Goal: Use online tool/utility: Use online tool/utility

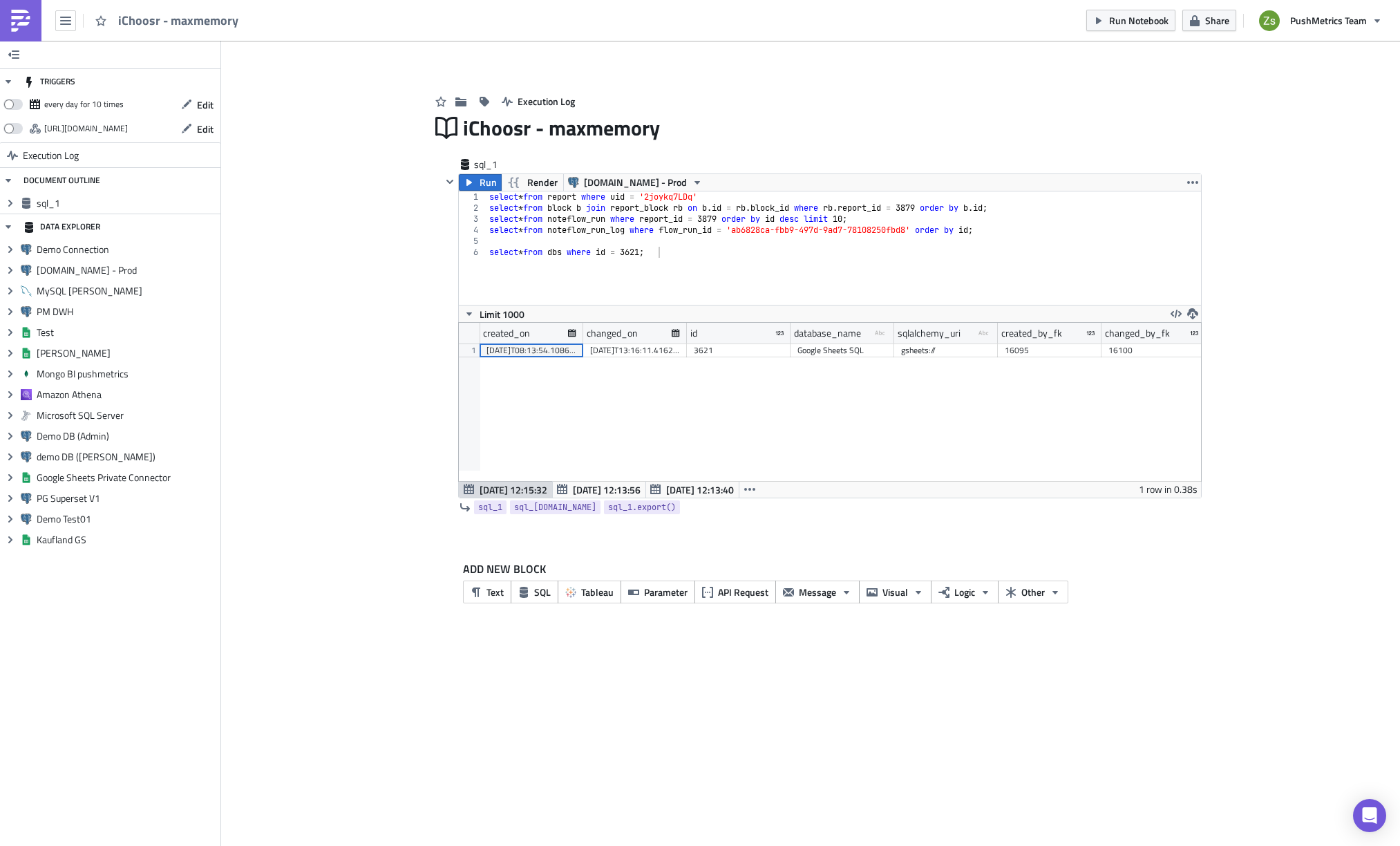
scroll to position [158, 742]
click at [847, 356] on div "Google Sheets SQL" at bounding box center [842, 350] width 89 height 13
click at [615, 490] on span "[DATE] 12:13:56" at bounding box center [606, 490] width 67 height 14
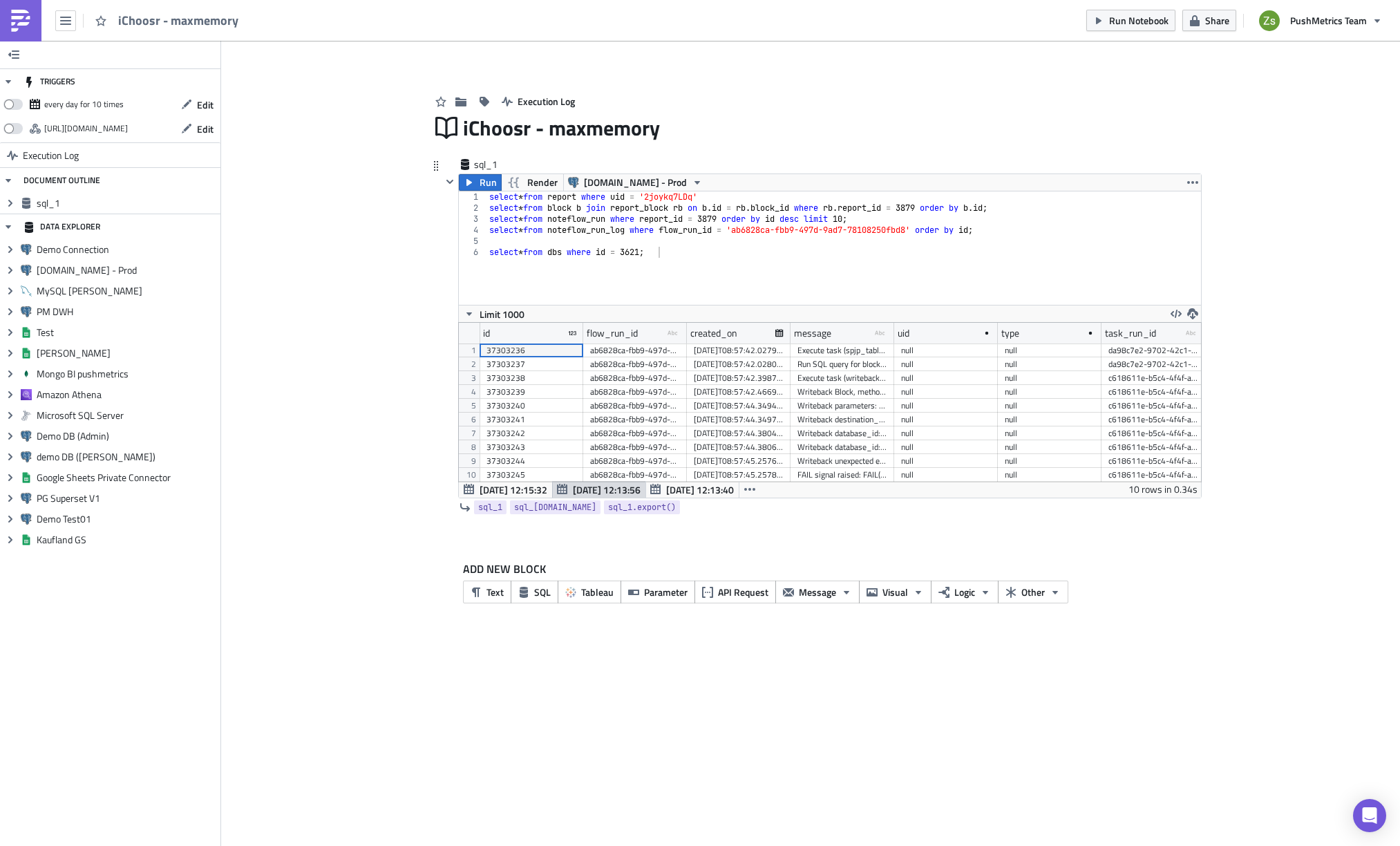
scroll to position [159, 742]
click at [701, 492] on span "[DATE] 12:13:40" at bounding box center [699, 490] width 67 height 14
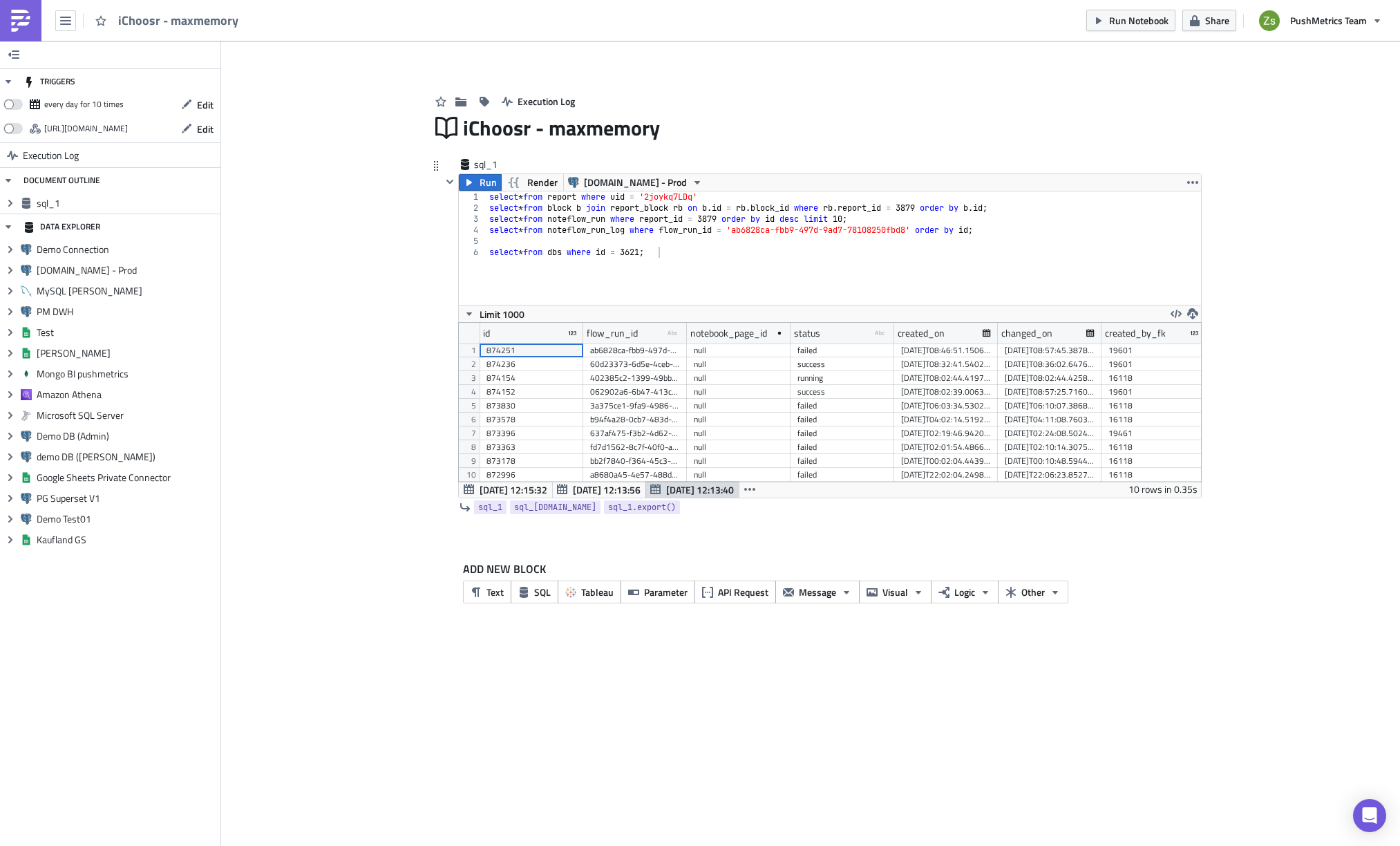
click at [649, 358] on div "60d23373-6d5e-4ceb-aed9-df795dd6df2b" at bounding box center [634, 364] width 89 height 13
click at [681, 230] on div "select * from report where uid = '2joykq7LDq' select * from block b join report…" at bounding box center [843, 259] width 714 height 135
type textarea "select * from noteflow_run where report_id = 3879 order by id desc limit 10;"
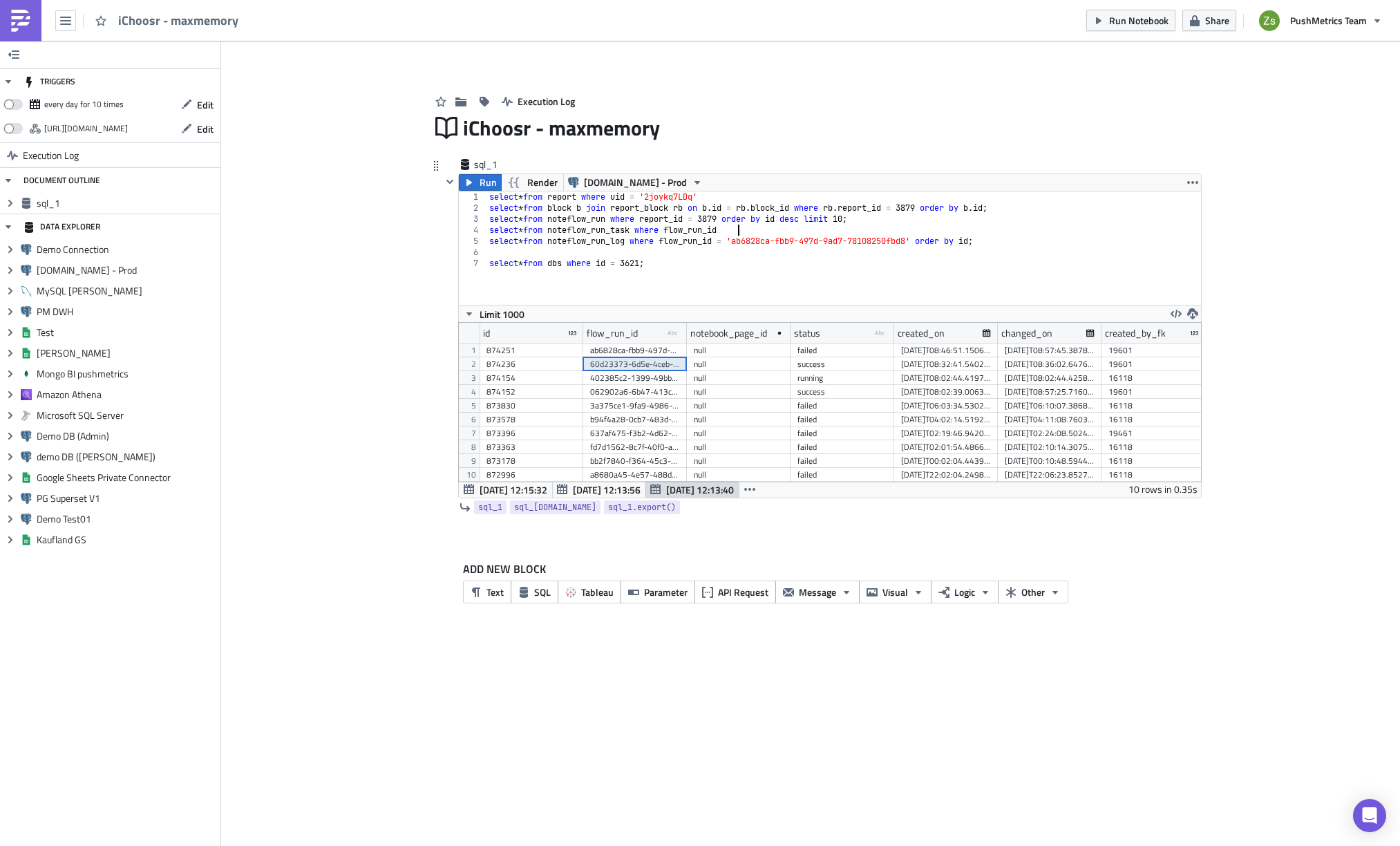
scroll to position [0, 20]
paste textarea "= 'ab6828ca-fbb9-497d-9ad7-78108250fbd8' order by id ;"
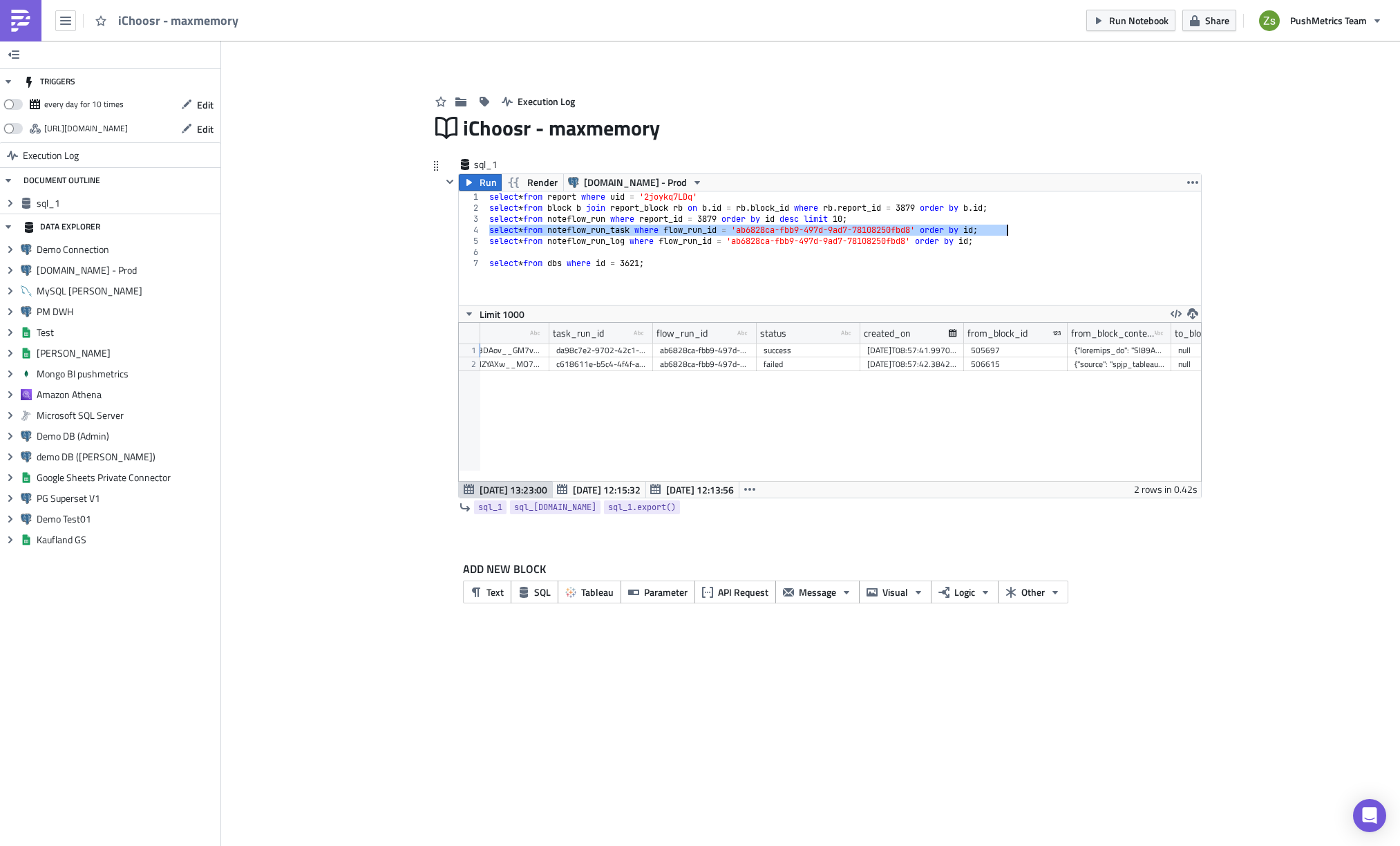
scroll to position [0, 0]
type textarea "select * from noteflow_run_task where flow_run_id = 'ab6828ca-fbb9-497d-9ad7-78…"
click at [604, 352] on div "505697" at bounding box center [605, 350] width 89 height 13
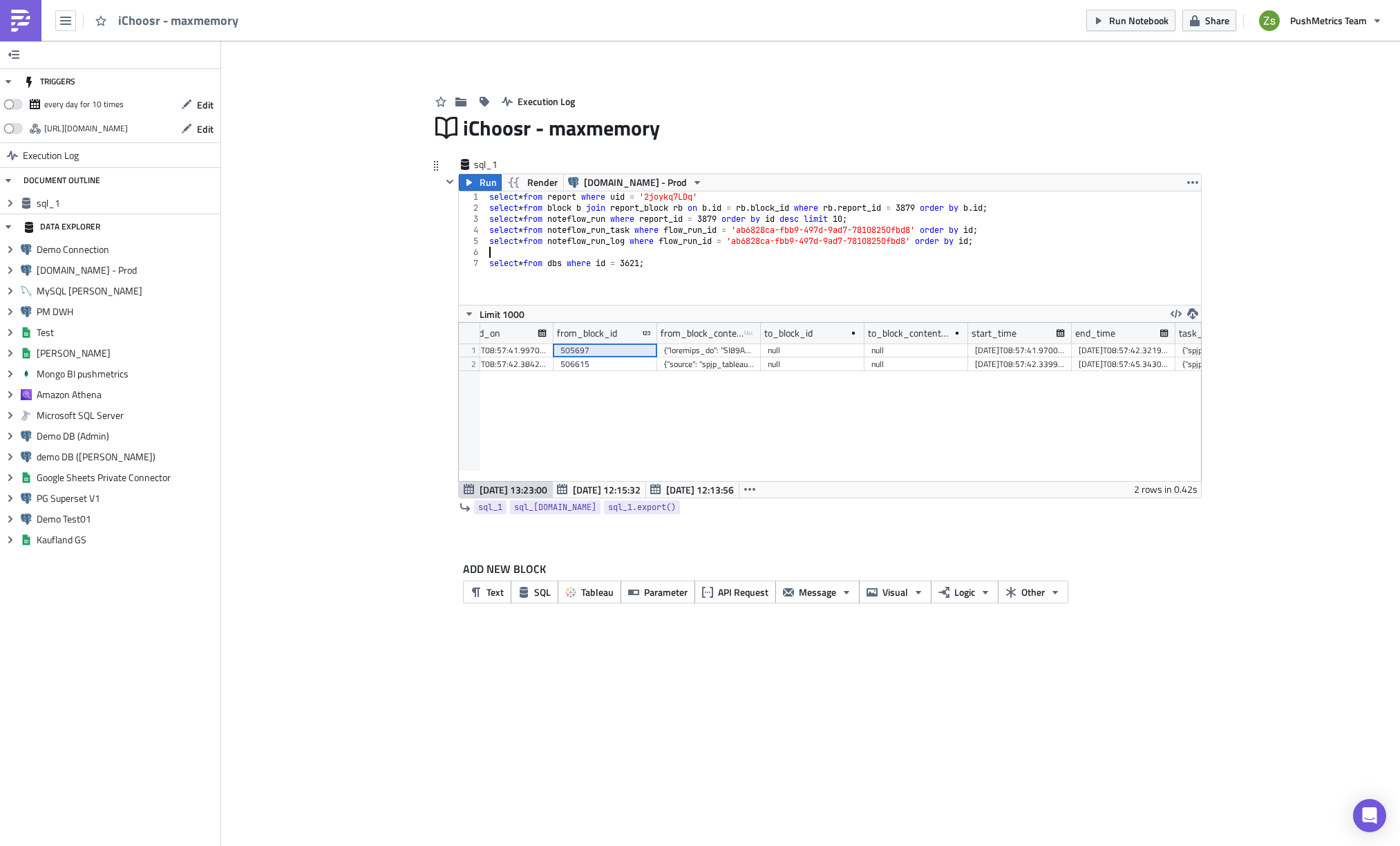
click at [999, 256] on div "select * from report where uid = '2joykq7LDq' select * from block b join report…" at bounding box center [843, 259] width 714 height 135
type textarea "select * from dbs where id = 3621;"
paste textarea "505697"
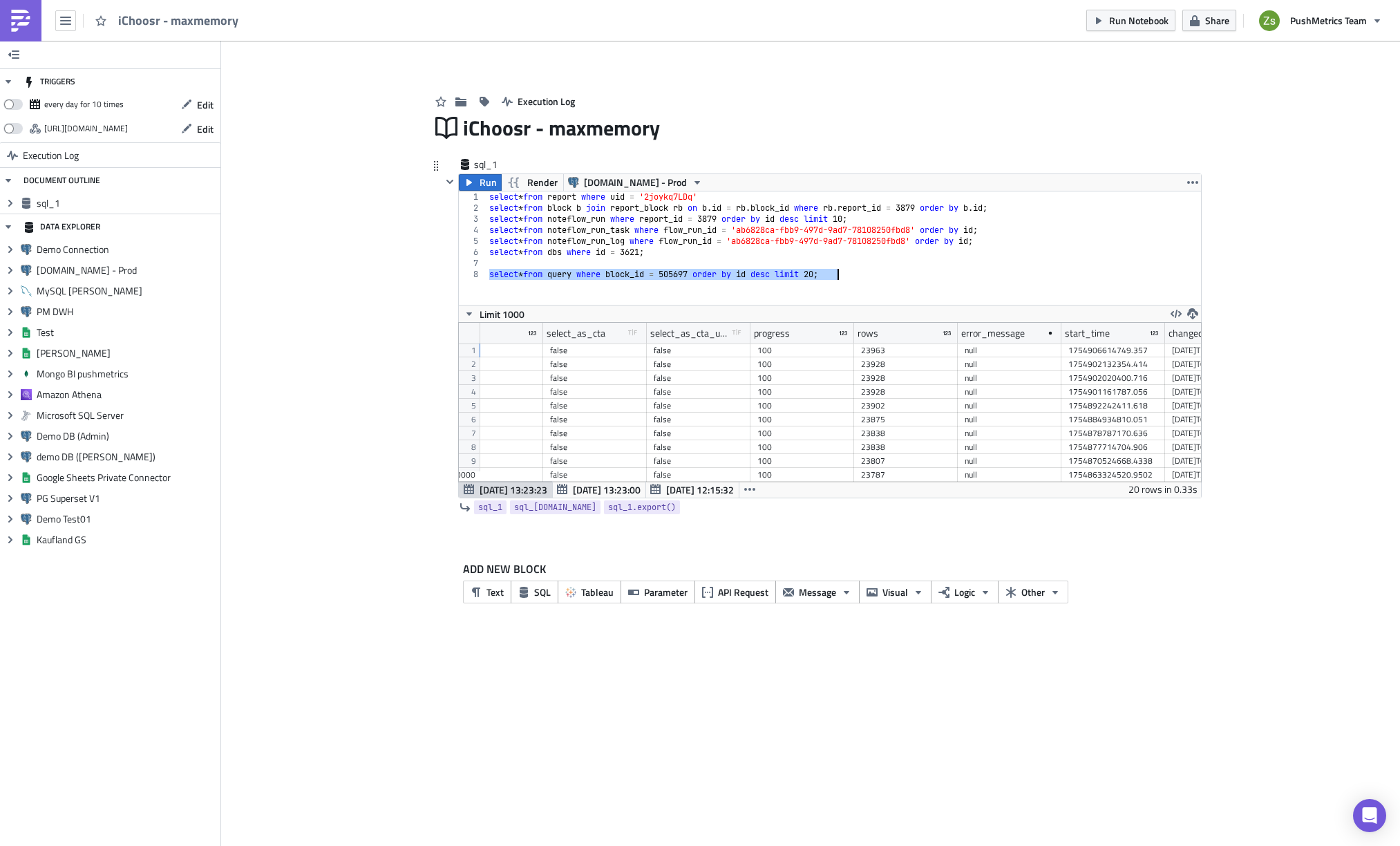
type textarea "select * from query where block_id = 505697 order by id desc limit 20;"
click at [933, 352] on div "23963" at bounding box center [905, 350] width 89 height 13
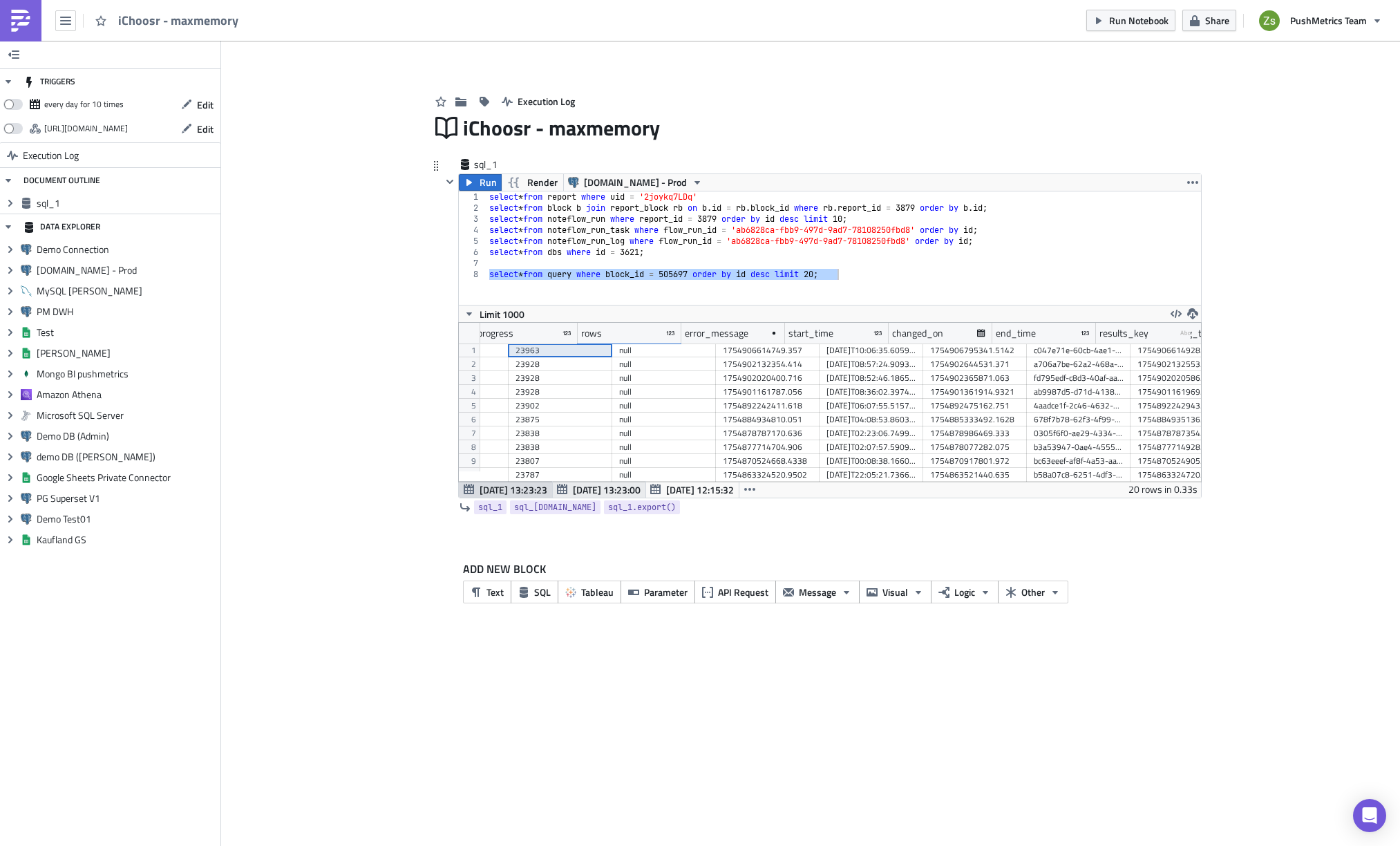
click at [619, 485] on span "[DATE] 13:23:00" at bounding box center [606, 490] width 67 height 14
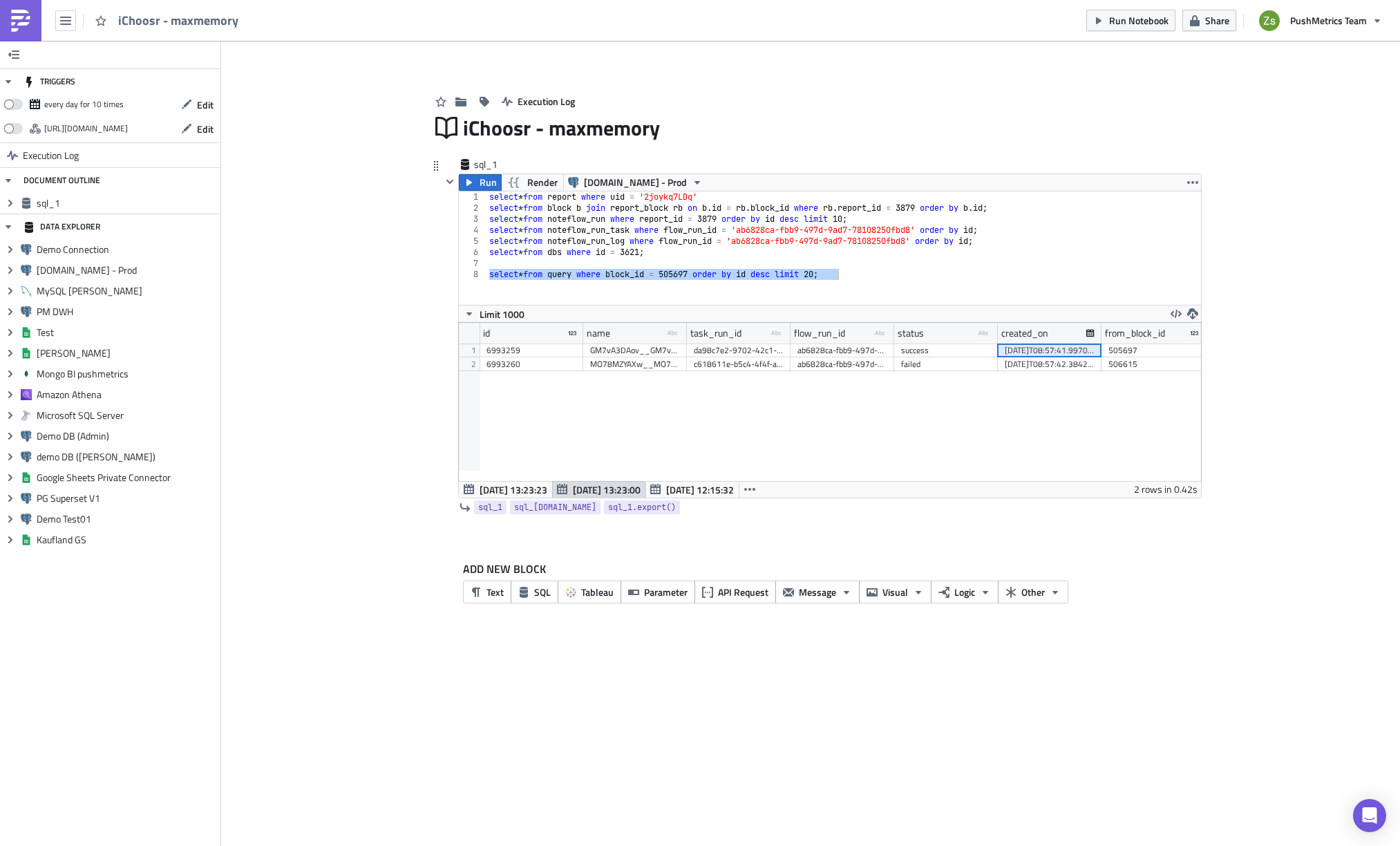
click at [1040, 349] on div "[DATE]T08:57:41.997032" at bounding box center [1048, 350] width 89 height 13
click at [512, 486] on span "[DATE] 13:23:23" at bounding box center [512, 490] width 67 height 14
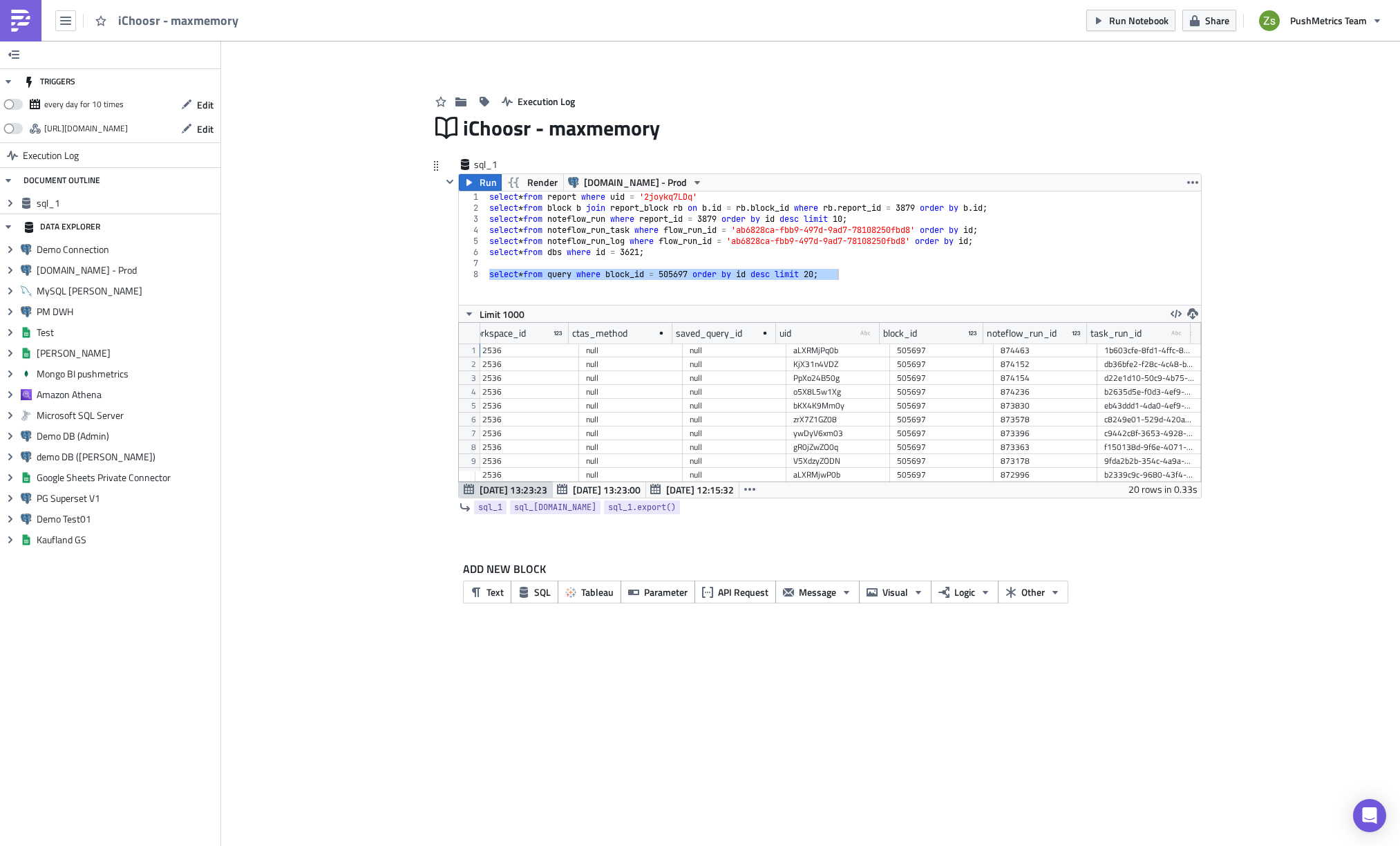
click at [1137, 365] on div "db36bfe2-f28c-4c48-bfac-4d2123fdcadb" at bounding box center [1148, 364] width 89 height 13
click at [601, 490] on span "[DATE] 13:23:00" at bounding box center [606, 490] width 67 height 14
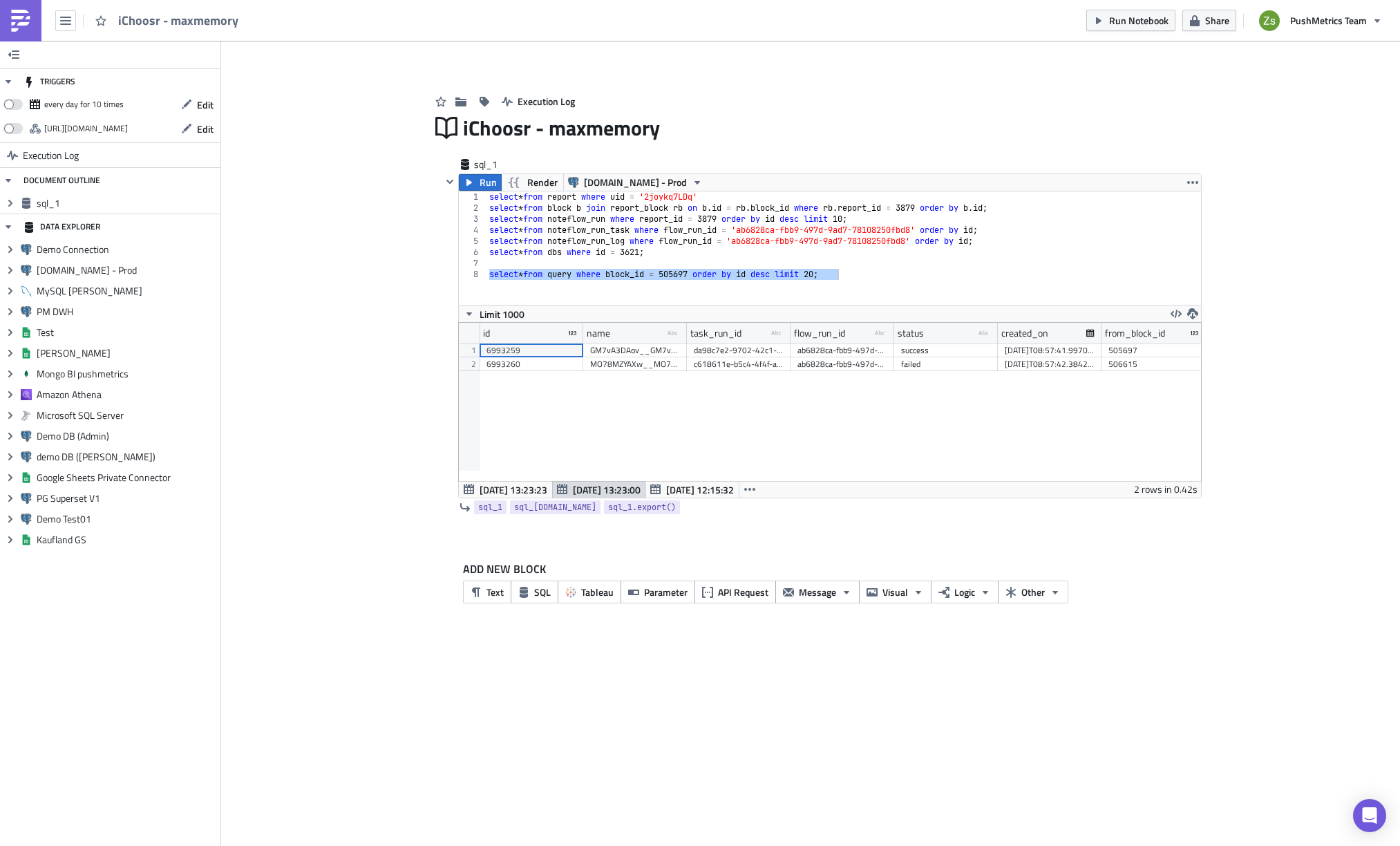
click at [721, 352] on div "da98c7e2-9702-42c1-93b3-5fa77d26a26e" at bounding box center [738, 350] width 89 height 13
click at [504, 494] on span "[DATE] 13:23:23" at bounding box center [512, 490] width 67 height 14
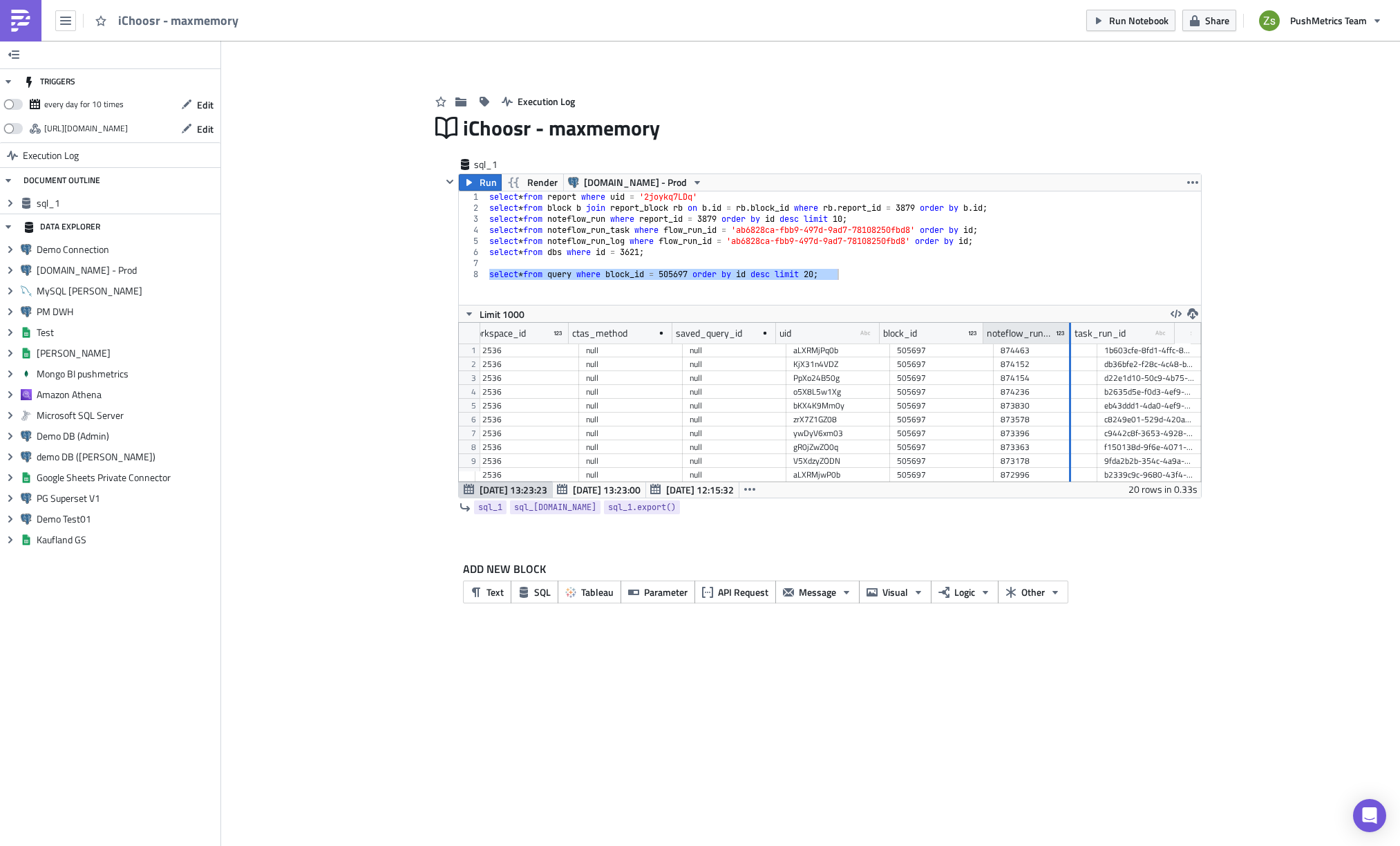
drag, startPoint x: 1086, startPoint y: 340, endPoint x: 1067, endPoint y: 338, distance: 19.1
click at [1069, 338] on div at bounding box center [1070, 333] width 2 height 21
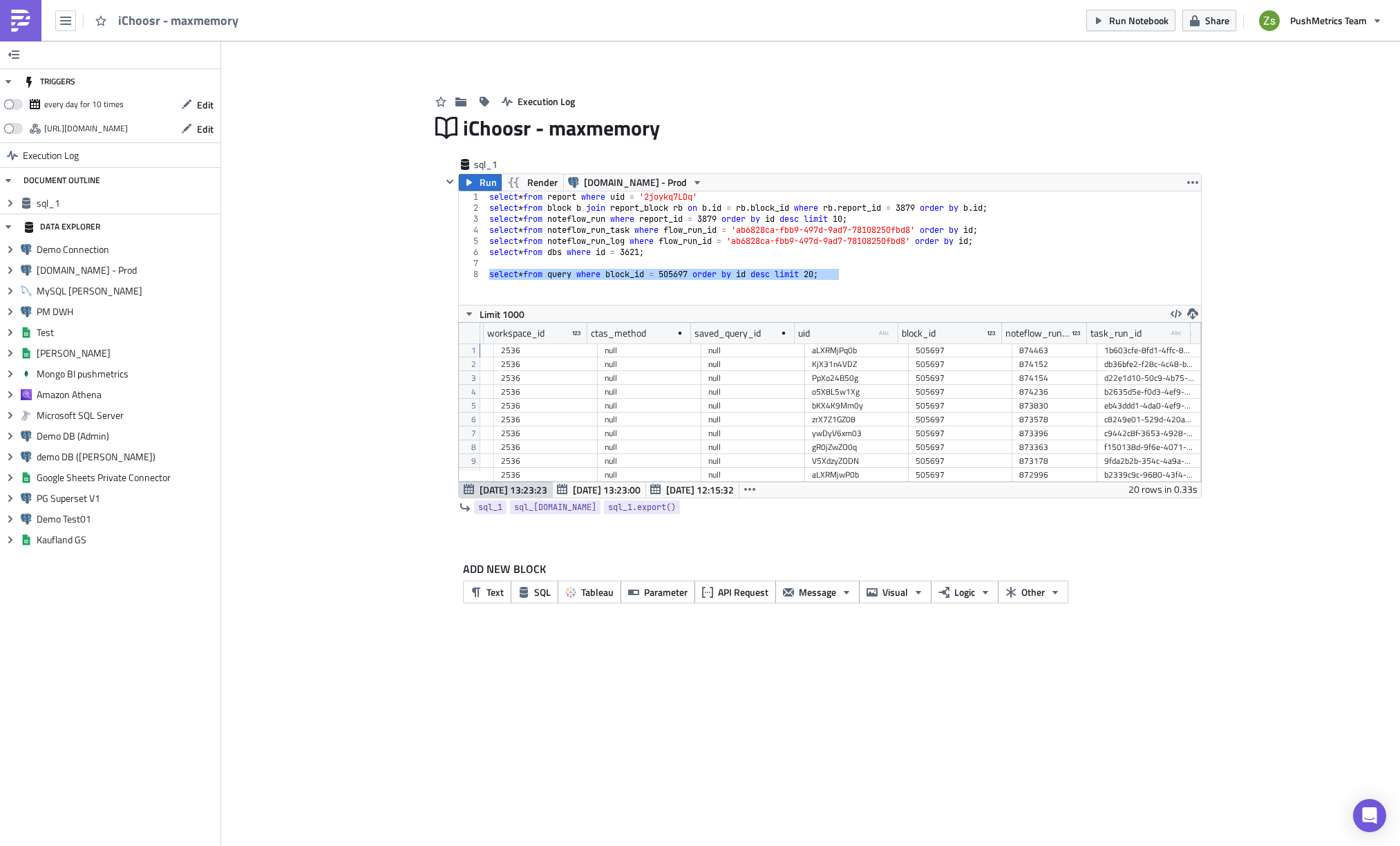
click at [911, 263] on div "select * from report where uid = '2joykq7LDq' select * from block b join report…" at bounding box center [843, 259] width 714 height 135
click at [604, 488] on span "[DATE] 13:23:00" at bounding box center [606, 490] width 67 height 14
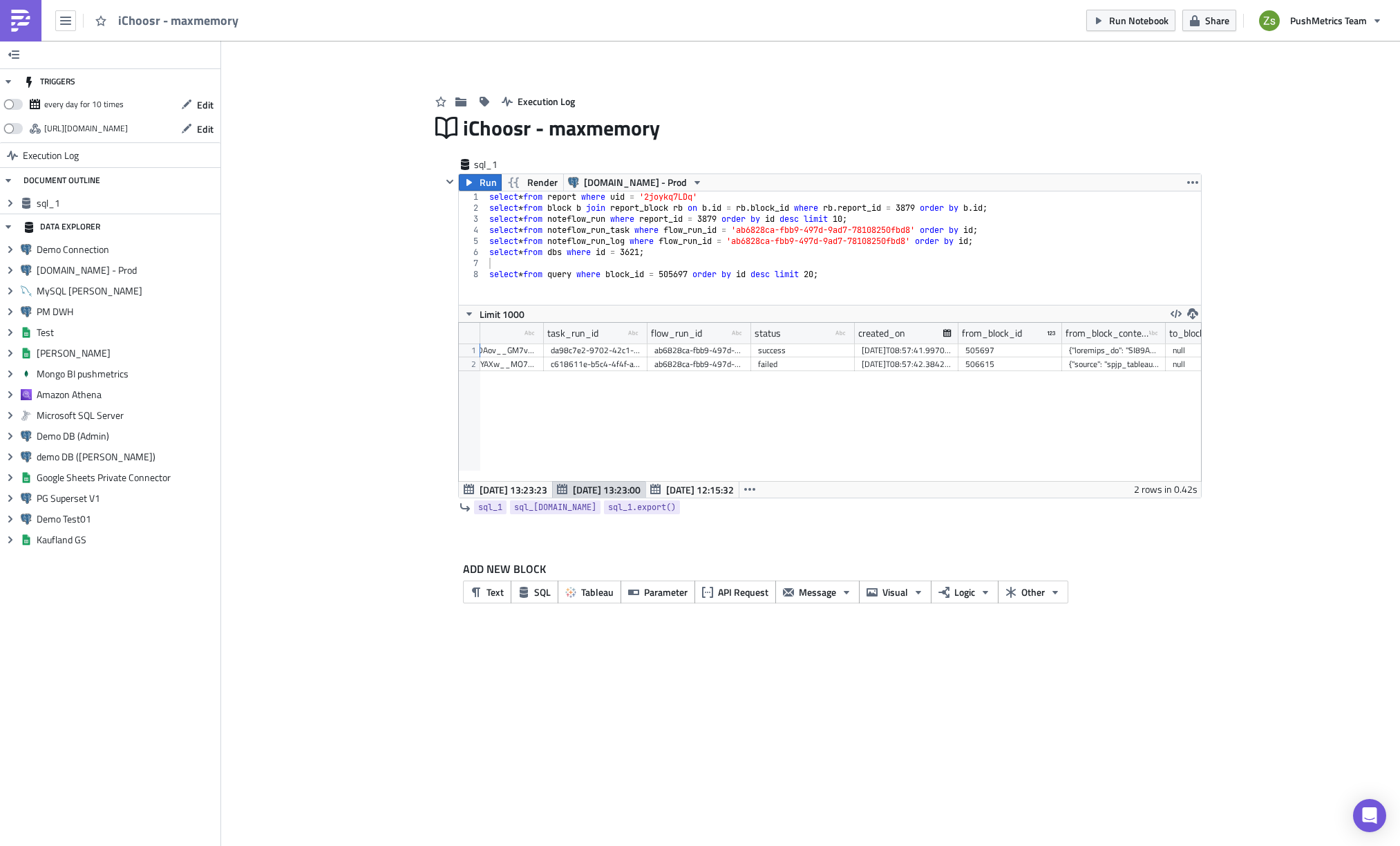
scroll to position [0, 134]
click at [696, 352] on div "ab6828ca-fbb9-497d-9ad7-78108250fbd8" at bounding box center [708, 350] width 89 height 13
click at [618, 346] on div "da98c7e2-9702-42c1-93b3-5fa77d26a26e" at bounding box center [604, 350] width 89 height 13
type textarea "select * from query where block_id = 505697 order by id desc limit 20;"
click at [721, 290] on div "select * from report where uid = '2joykq7LDq' select * from block b join report…" at bounding box center [843, 259] width 714 height 135
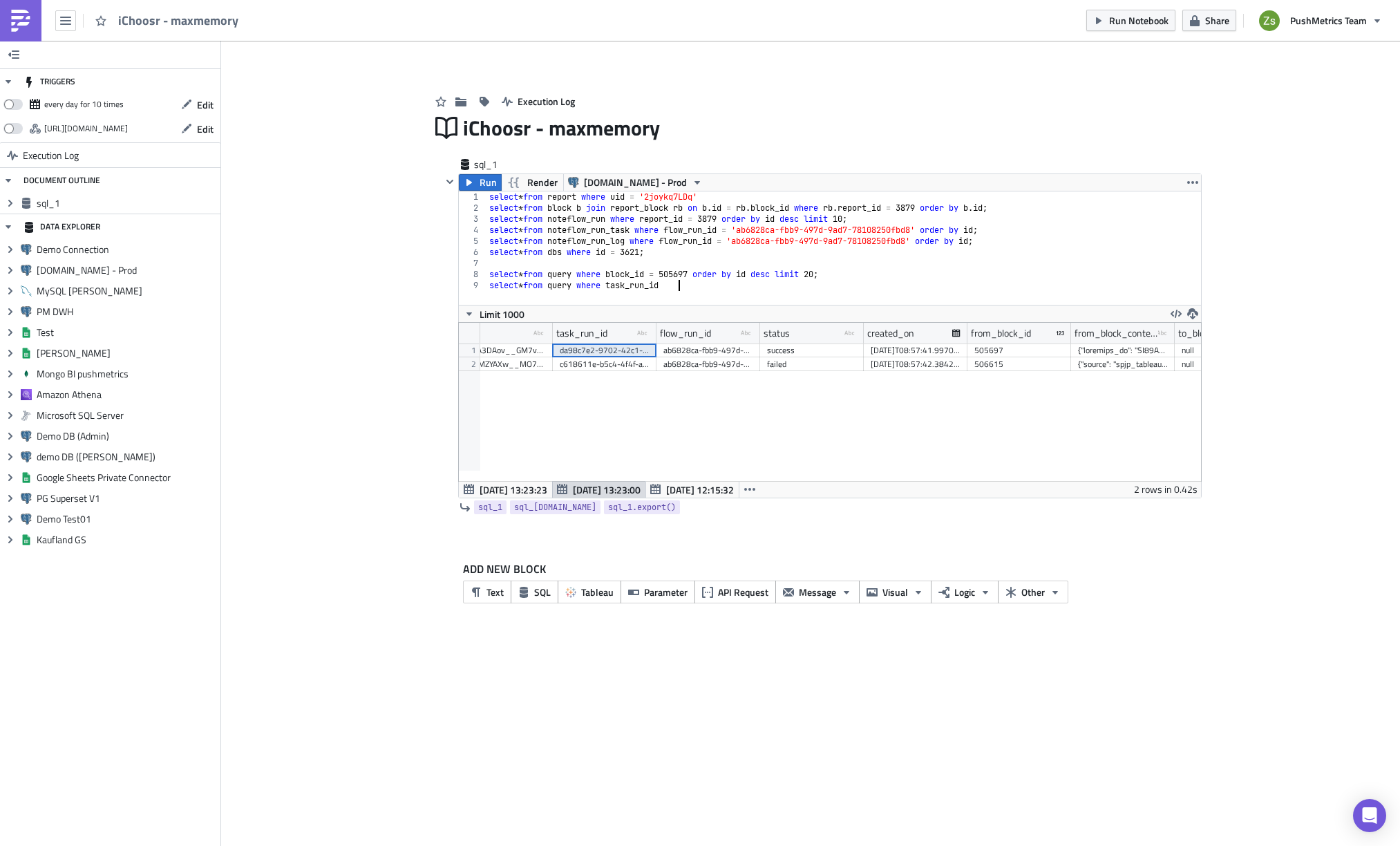
scroll to position [0, 16]
paste textarea "da98c7e2-9702-42c1-93b3-5fa77d26a26e'"
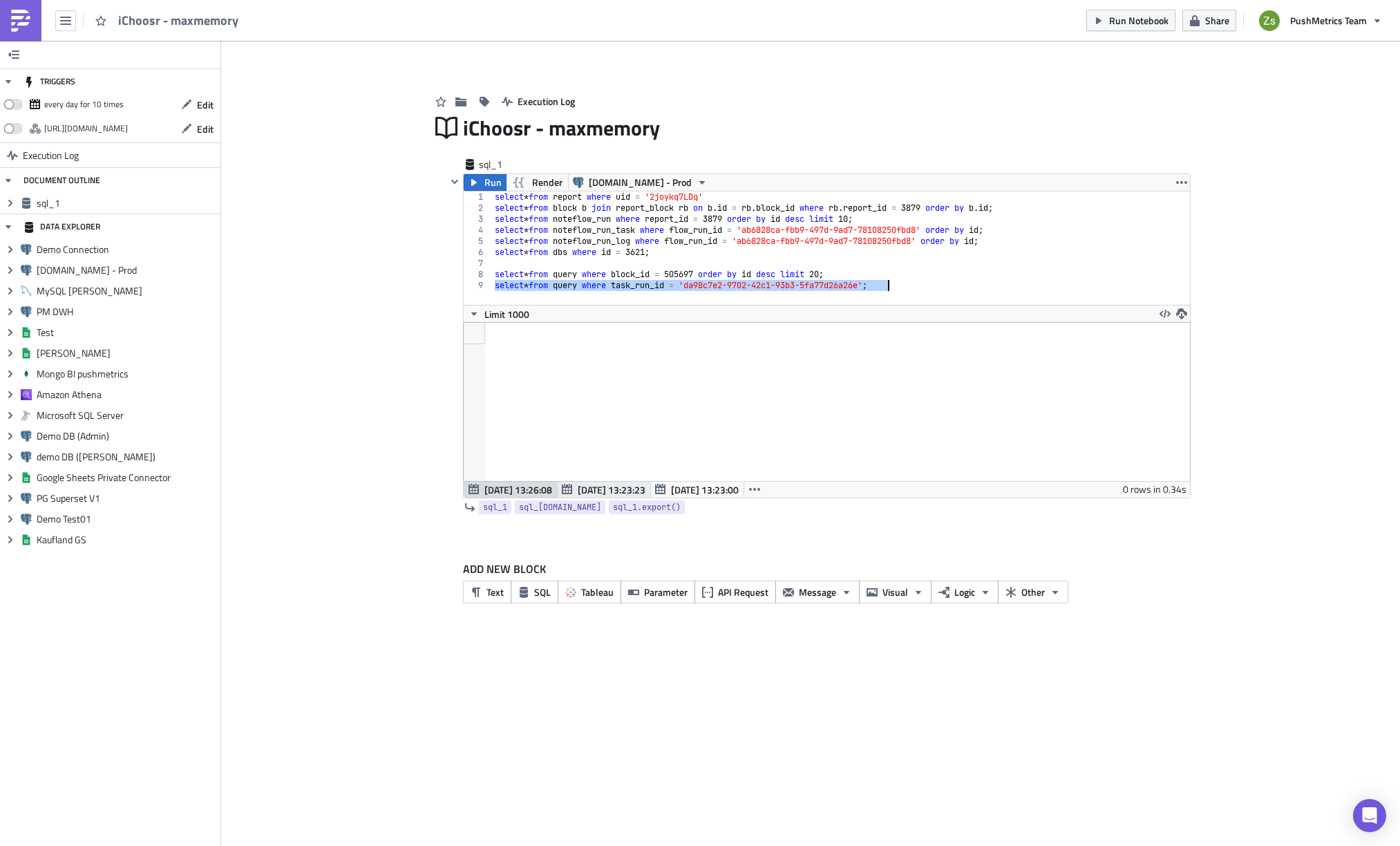
type textarea "select * from query where task_run_id = 'da98c7e2-9702-42c1-93b3-5fa77d26a26e';"
click at [602, 494] on span "[DATE] 13:23:23" at bounding box center [611, 490] width 67 height 14
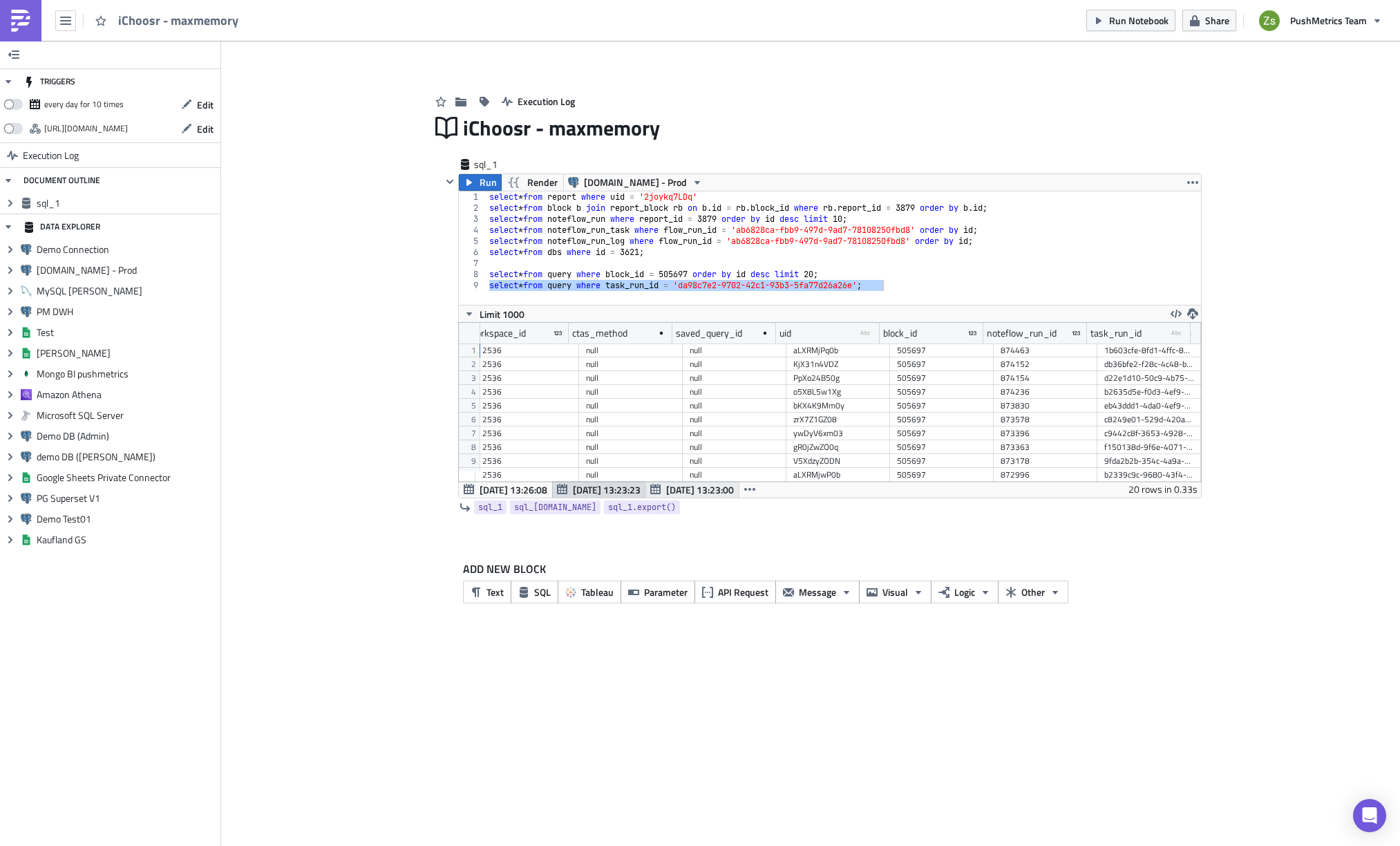
click at [683, 487] on span "[DATE] 13:23:00" at bounding box center [699, 490] width 67 height 14
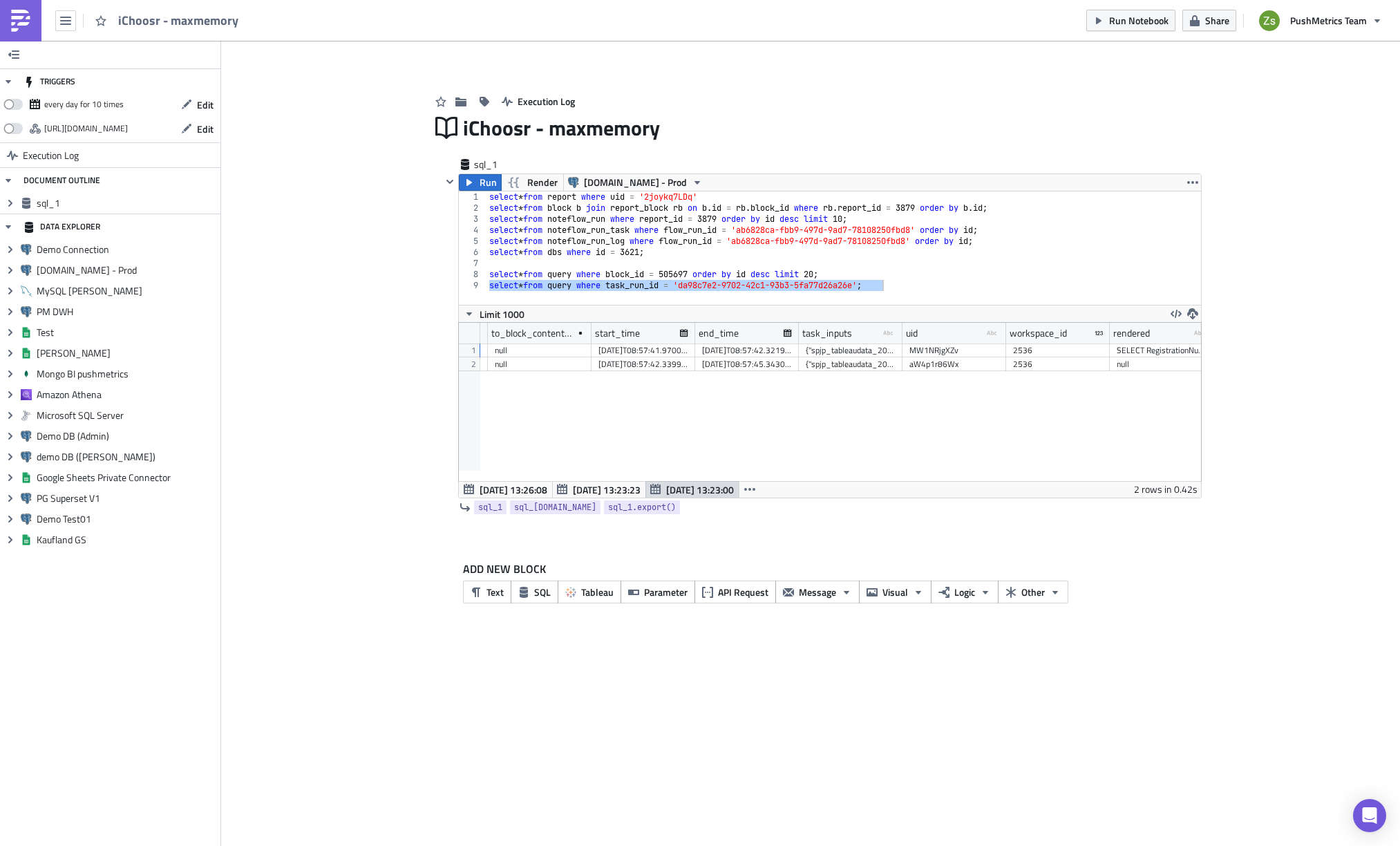
drag, startPoint x: 870, startPoint y: 470, endPoint x: 820, endPoint y: 474, distance: 50.2
click at [820, 474] on div "created_on from_block_id from_block_content_json type-text Created with Sketch.…" at bounding box center [829, 402] width 742 height 158
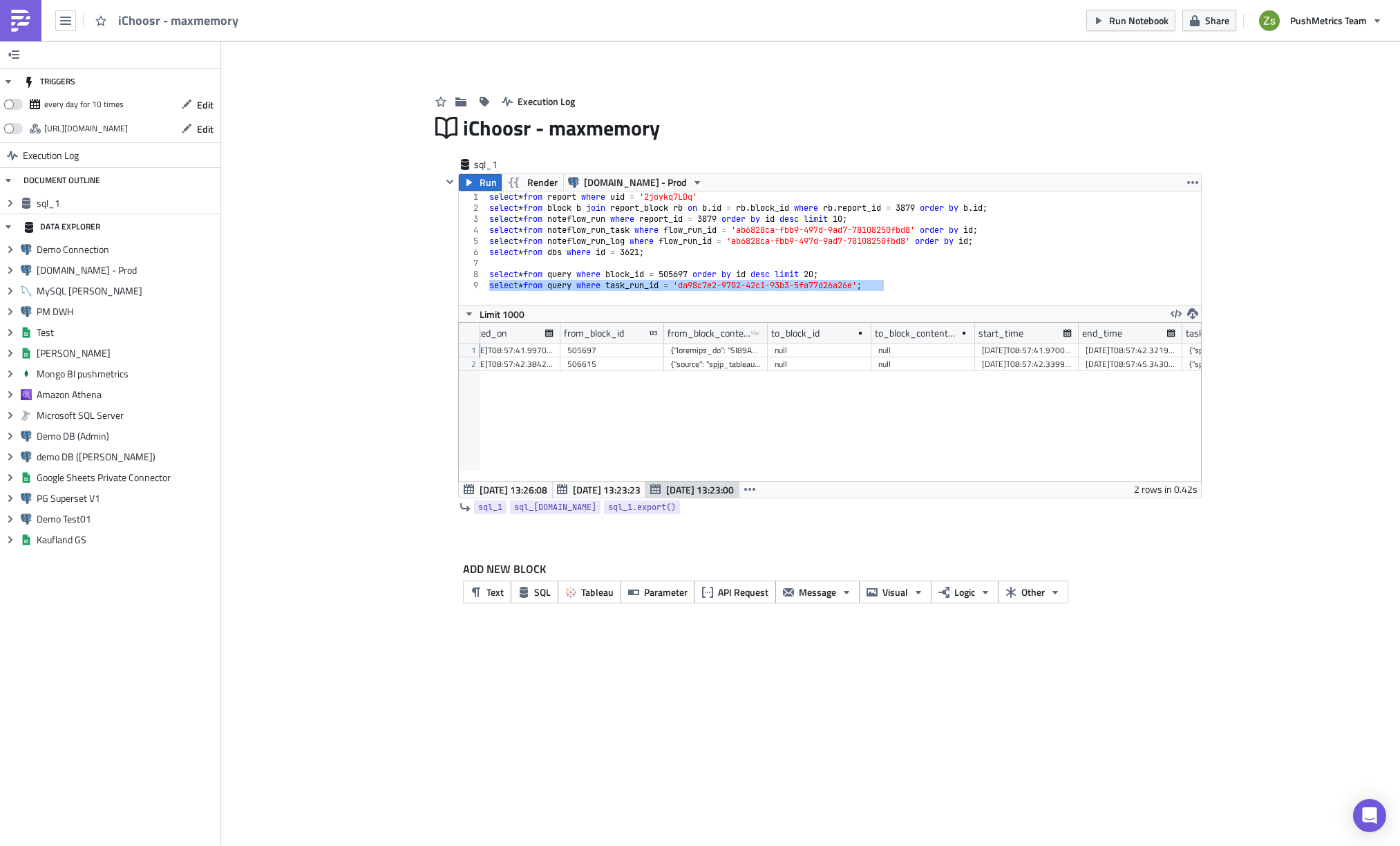
click at [699, 353] on div at bounding box center [715, 350] width 89 height 13
click at [1032, 352] on div "[DATE]T08:57:41.970068" at bounding box center [1026, 350] width 89 height 13
click at [532, 492] on span "[DATE] 13:26:08" at bounding box center [512, 490] width 67 height 14
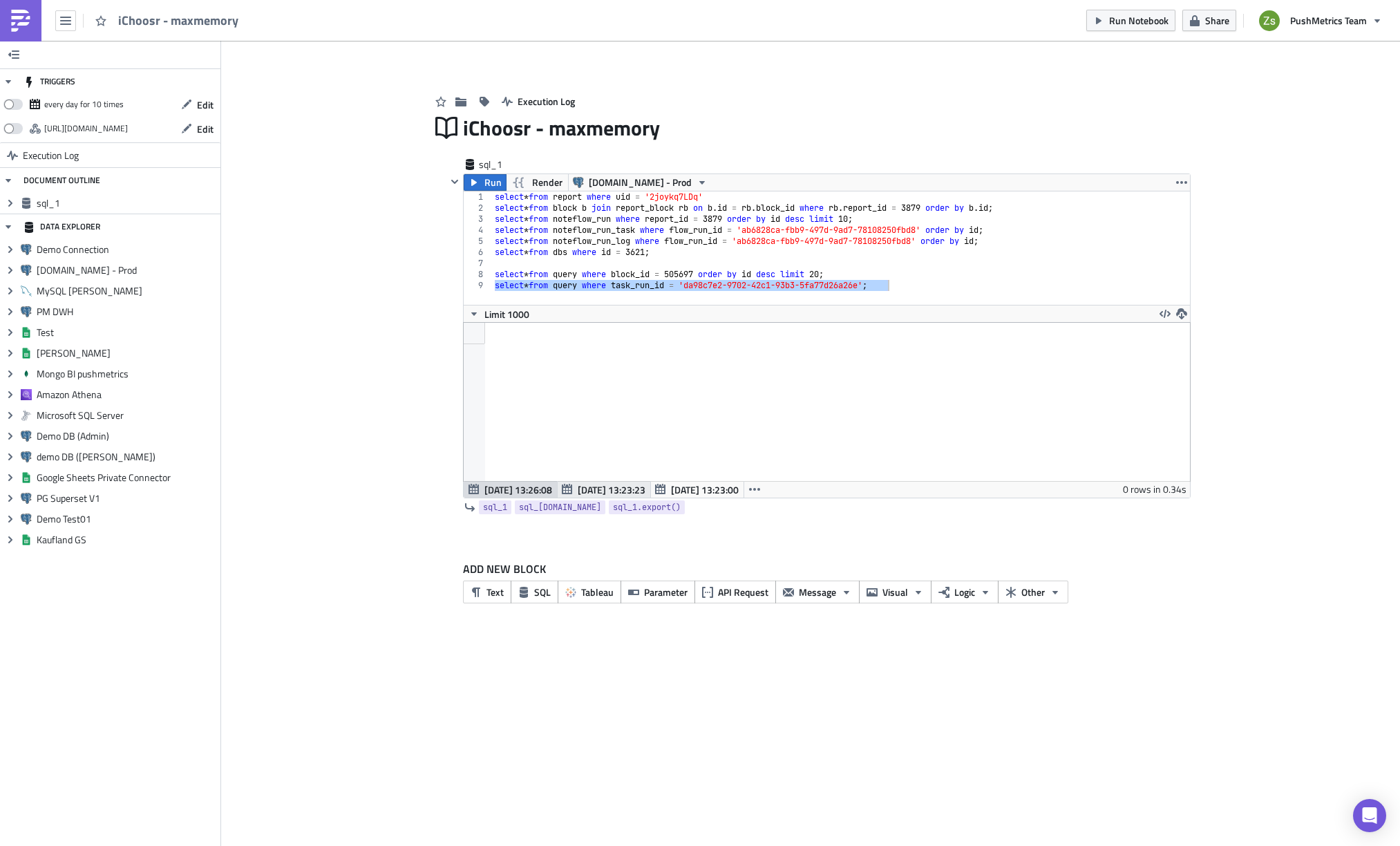
click at [584, 486] on span "[DATE] 13:23:23" at bounding box center [611, 490] width 67 height 14
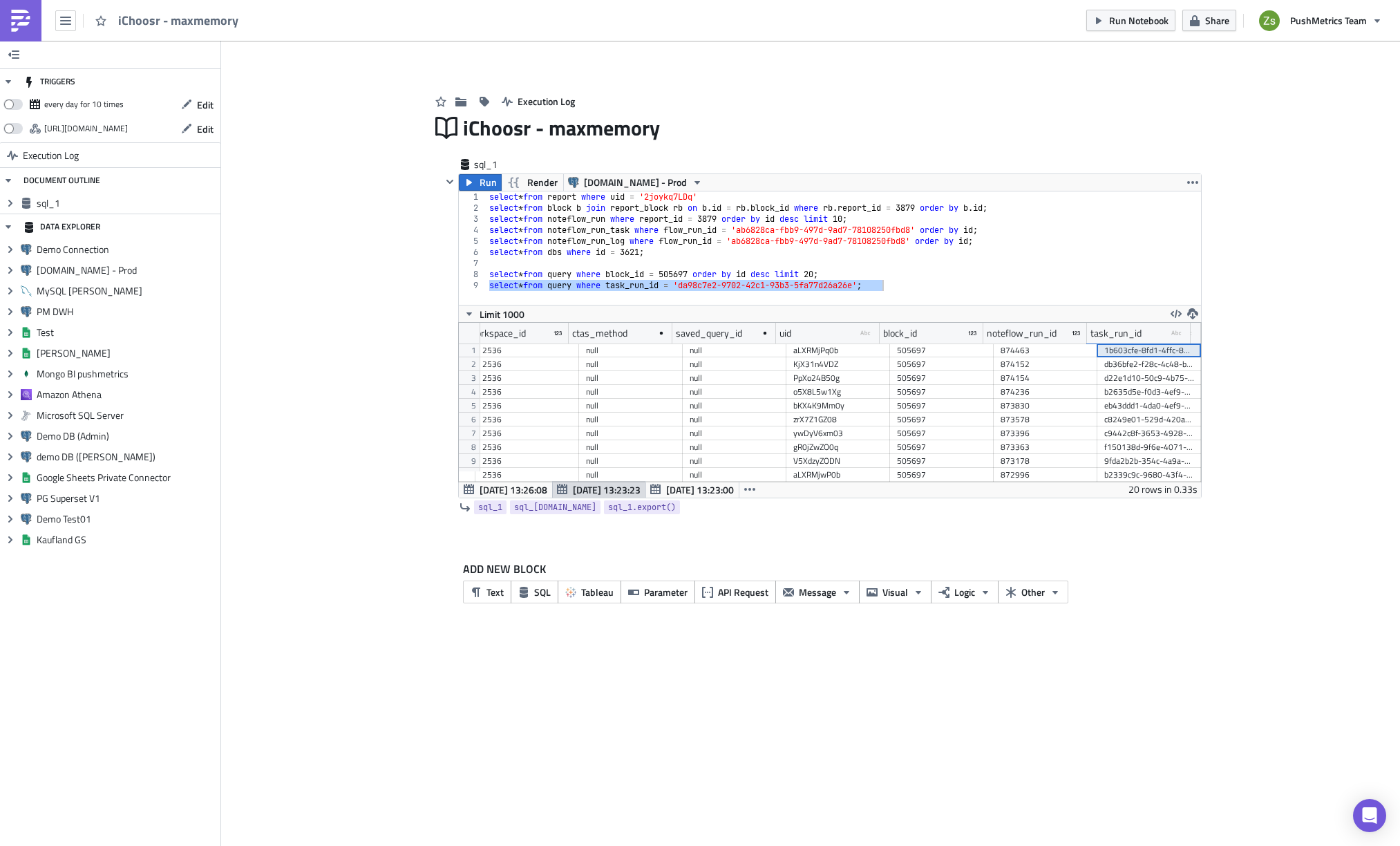
click at [1125, 352] on div "1b603cfe-8fd1-4ffc-80b2-71bfc2caa2a3" at bounding box center [1148, 350] width 89 height 13
click at [1006, 288] on div "select * from report where uid = '2joykq7LDq' select * from block b join report…" at bounding box center [843, 248] width 714 height 113
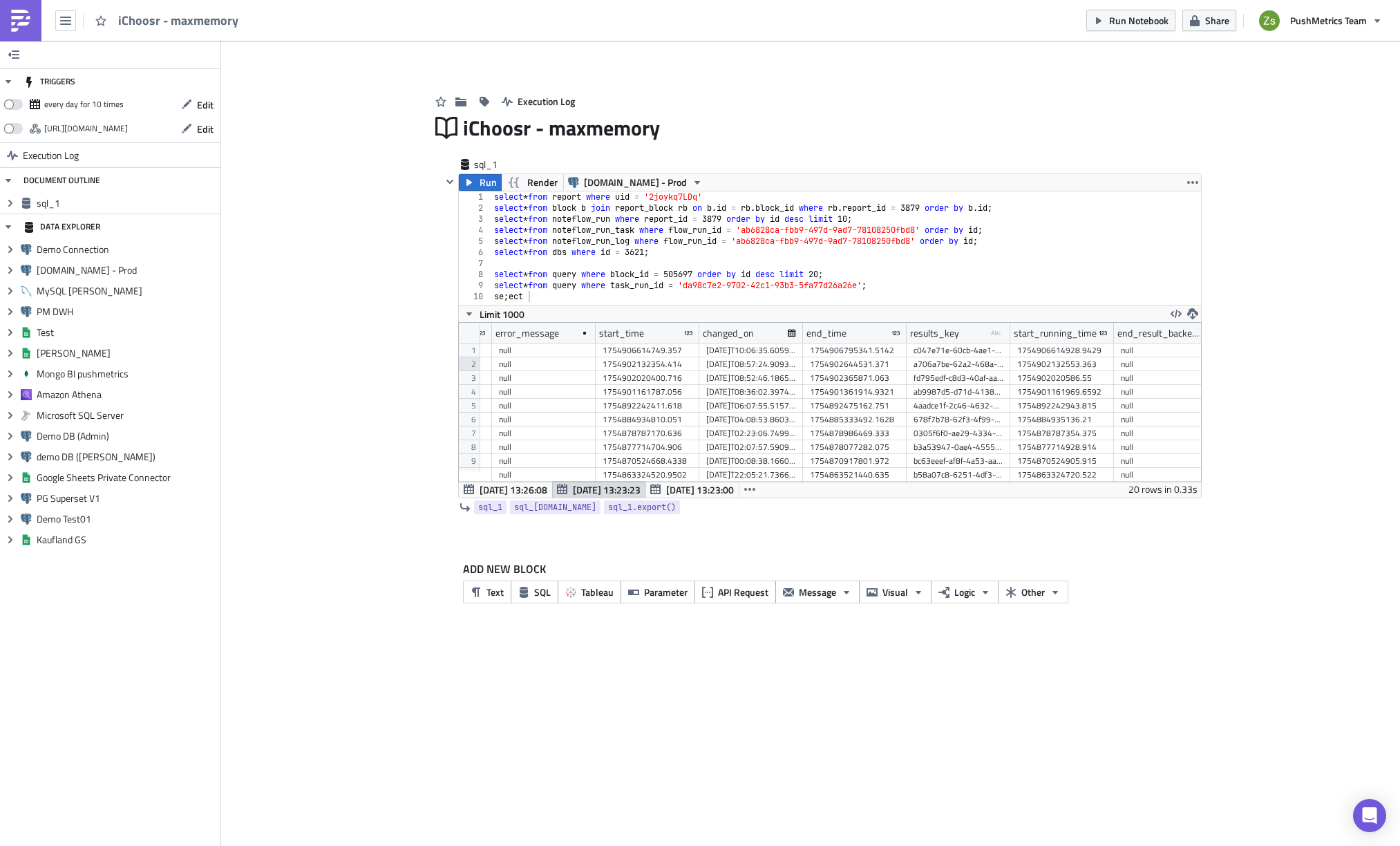
click at [474, 364] on div "2" at bounding box center [469, 364] width 21 height 13
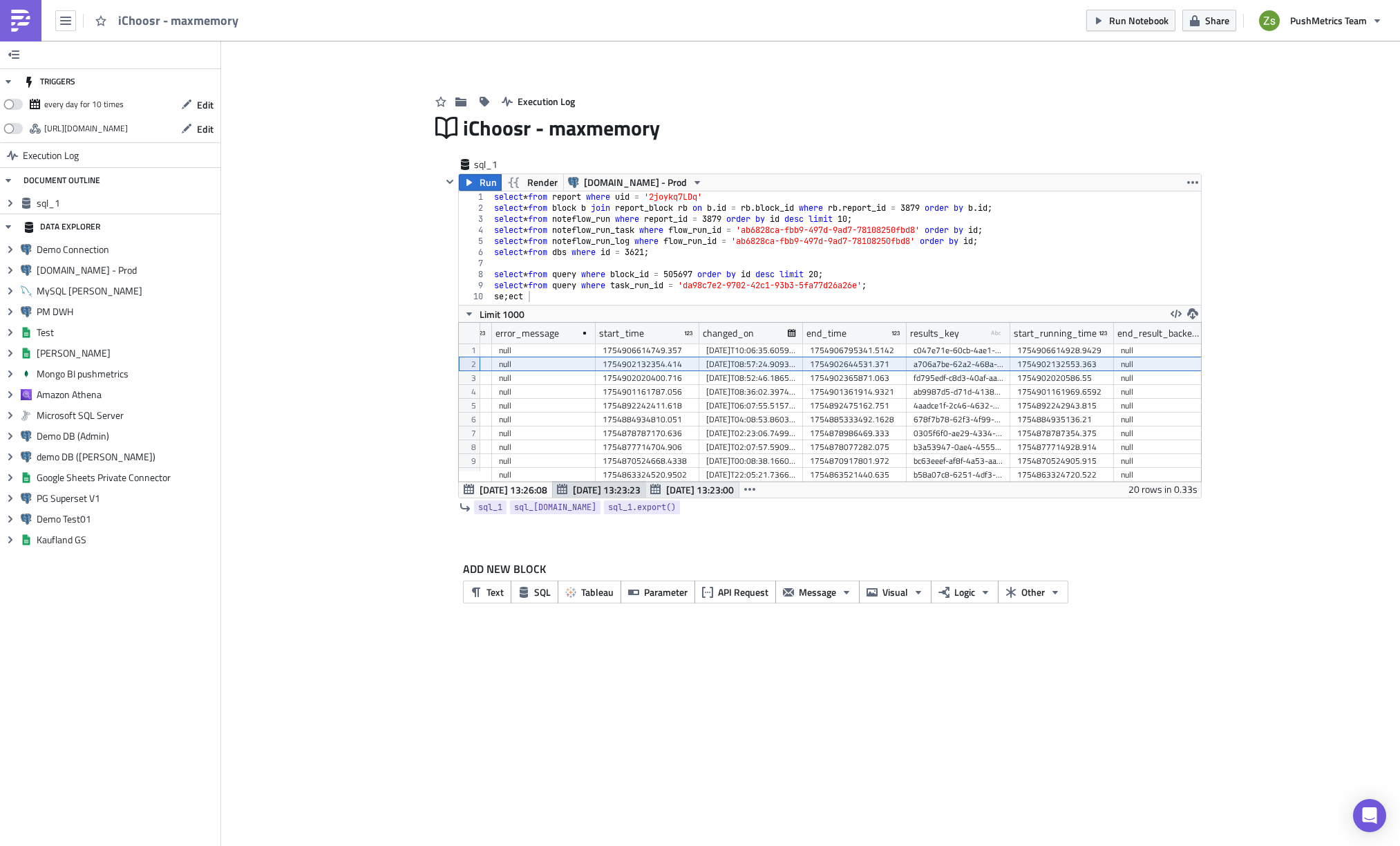
click at [681, 492] on span "[DATE] 13:23:00" at bounding box center [699, 490] width 67 height 14
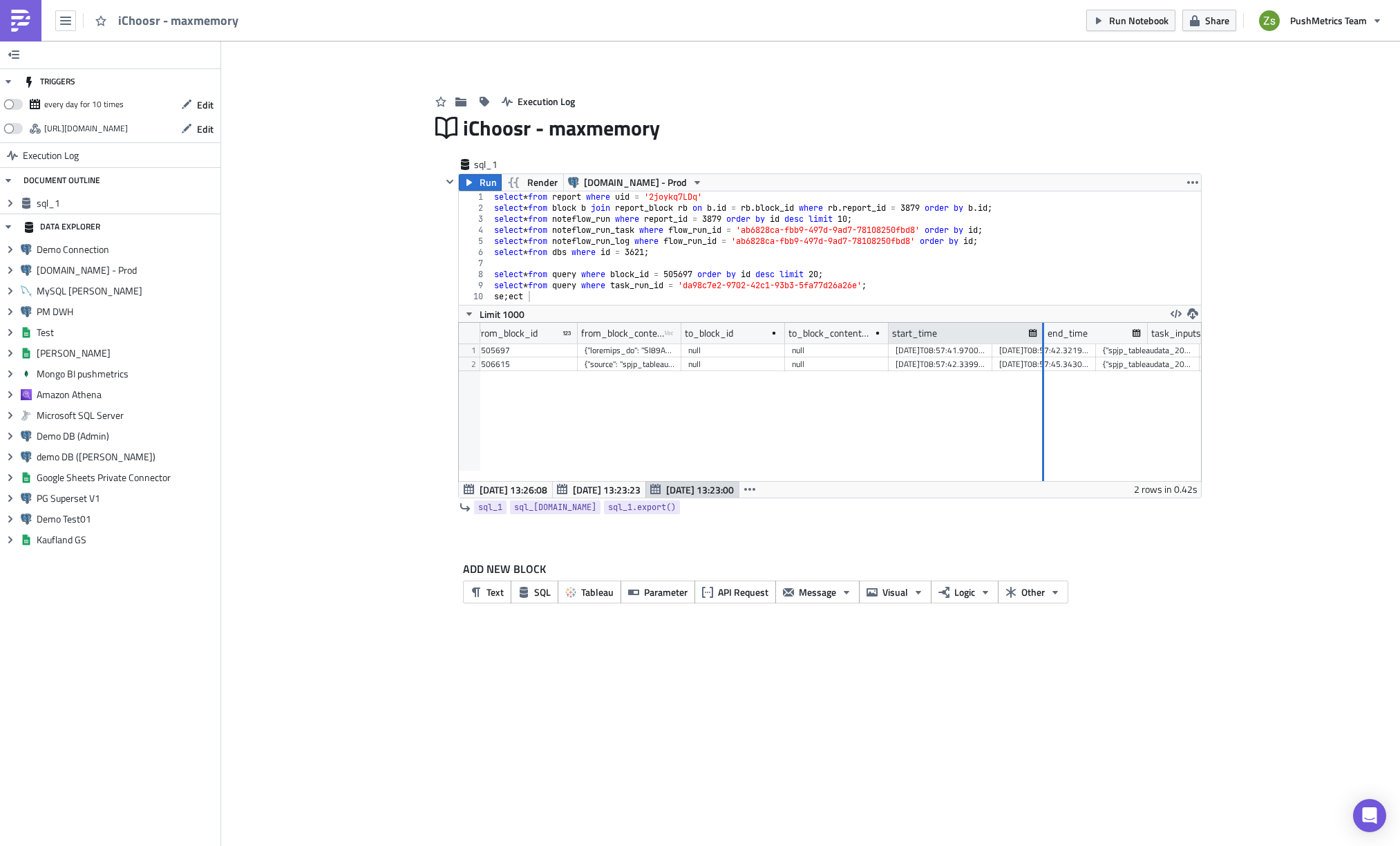
drag, startPoint x: 990, startPoint y: 329, endPoint x: 1045, endPoint y: 331, distance: 55.0
click at [1044, 331] on div at bounding box center [1043, 333] width 2 height 21
drag, startPoint x: 987, startPoint y: 348, endPoint x: 1086, endPoint y: 350, distance: 99.0
click at [1086, 344] on div "ab6828ca-fbb9-497d-9ad7-78108250fbd8 success [DATE]T08:57:41.997032 505697 null…" at bounding box center [812, 344] width 1920 height 0
click at [590, 493] on span "[DATE] 13:23:23" at bounding box center [606, 490] width 67 height 14
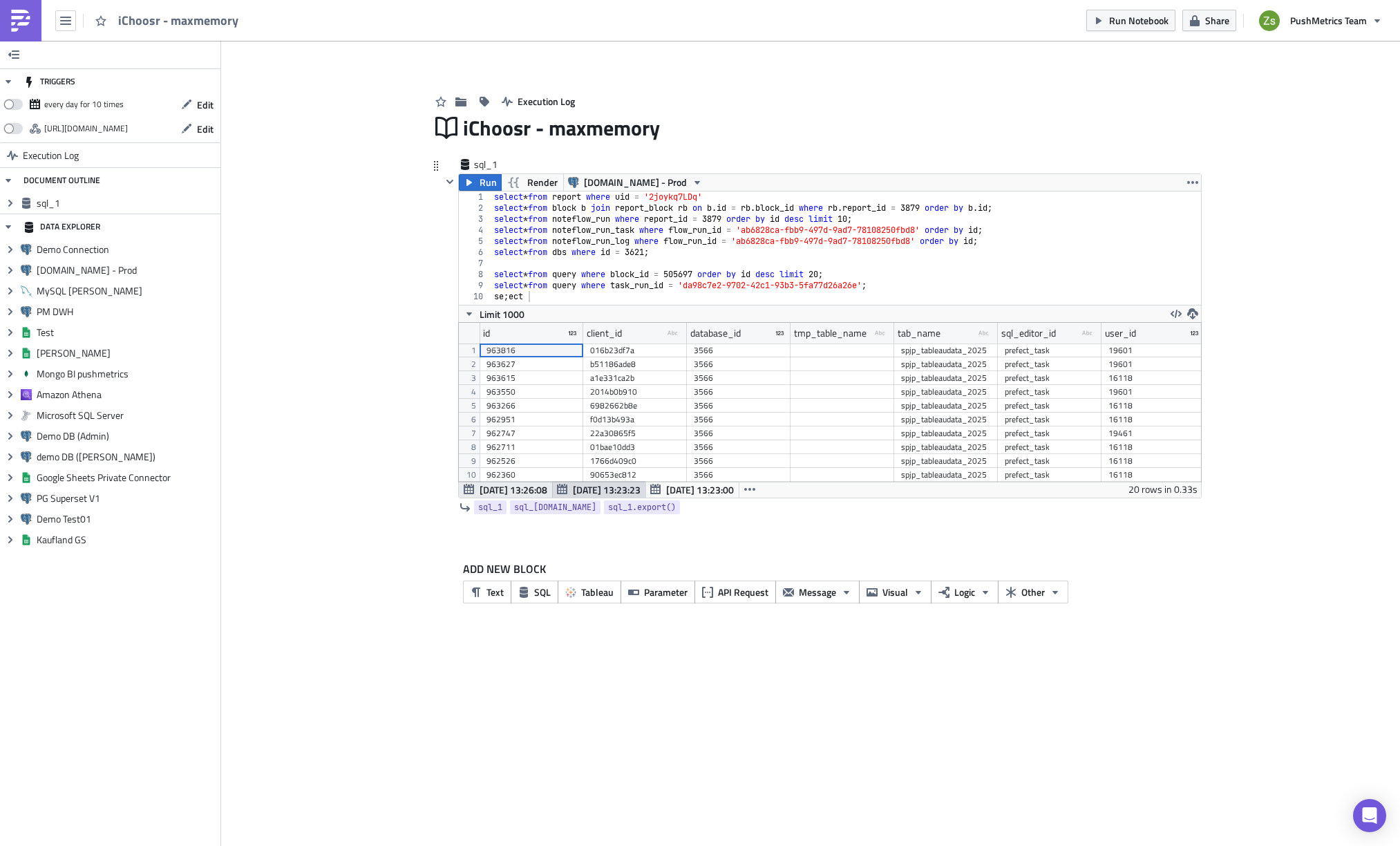
click at [515, 492] on span "[DATE] 13:26:08" at bounding box center [512, 490] width 67 height 14
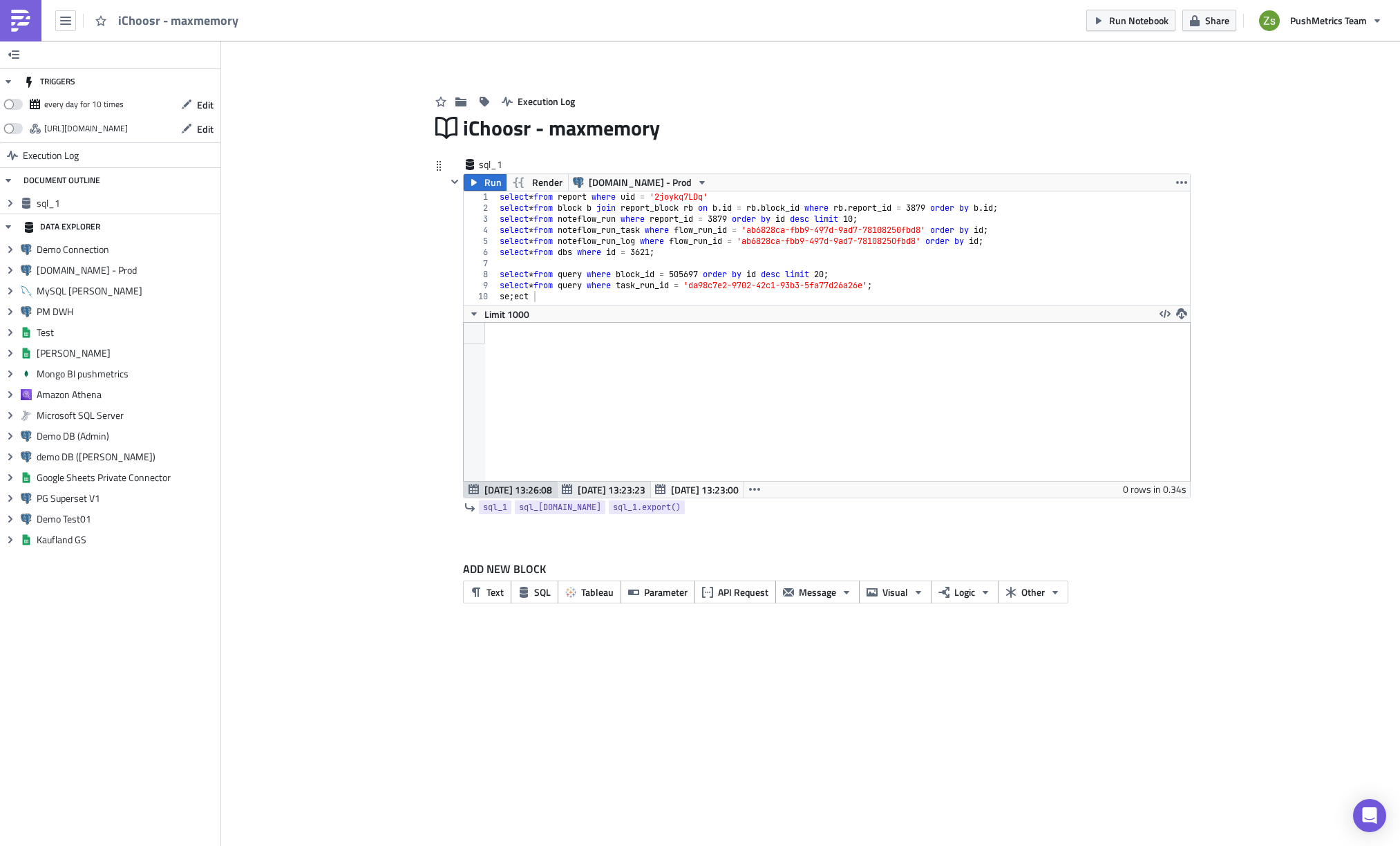
click at [588, 486] on span "[DATE] 13:23:23" at bounding box center [611, 490] width 67 height 14
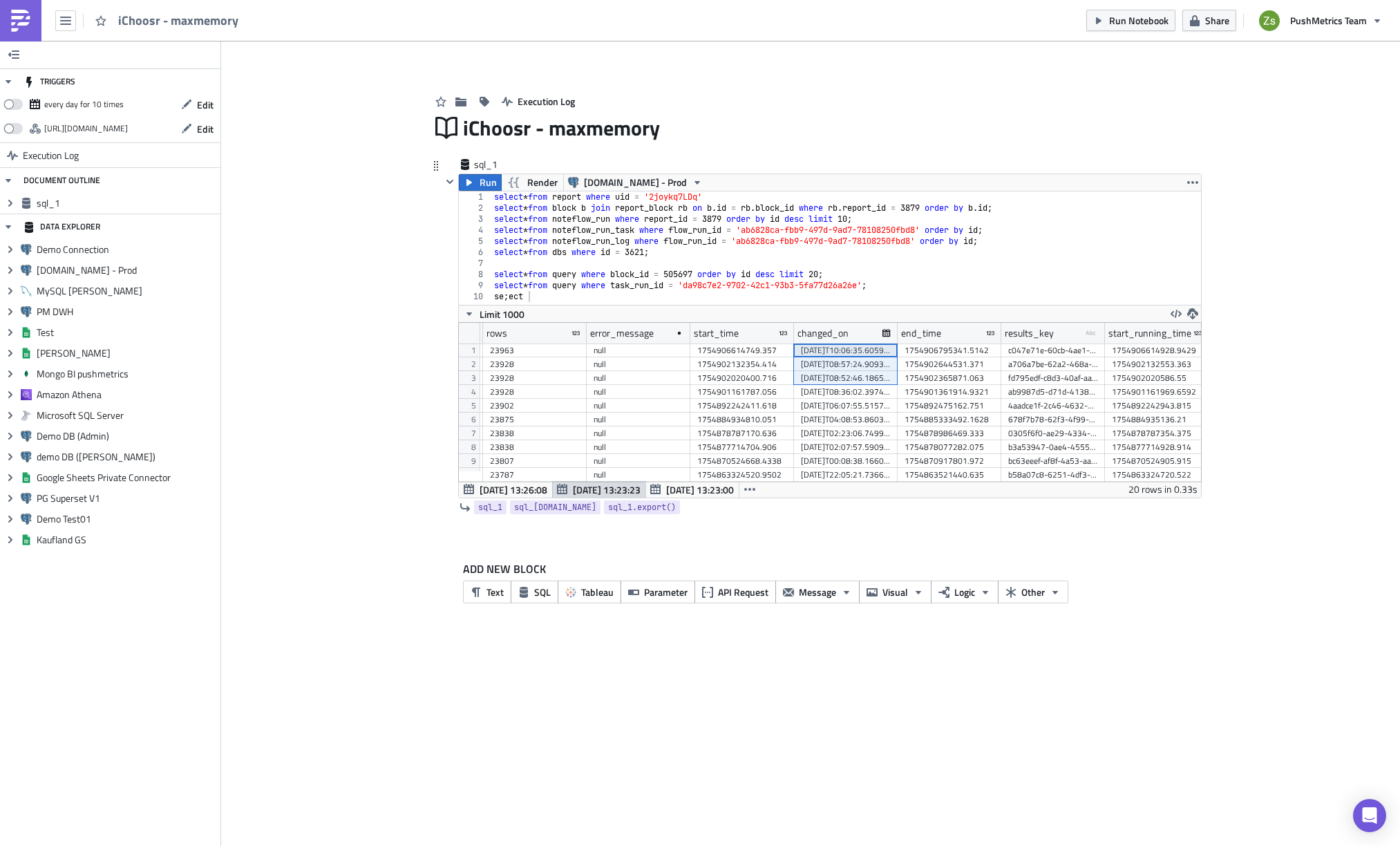
drag, startPoint x: 860, startPoint y: 349, endPoint x: 891, endPoint y: 382, distance: 45.3
click at [891, 344] on div "500000 500000 500000 500000 500000 500000 500000 500000 500000 500000 500000 50…" at bounding box center [586, 344] width 3523 height 0
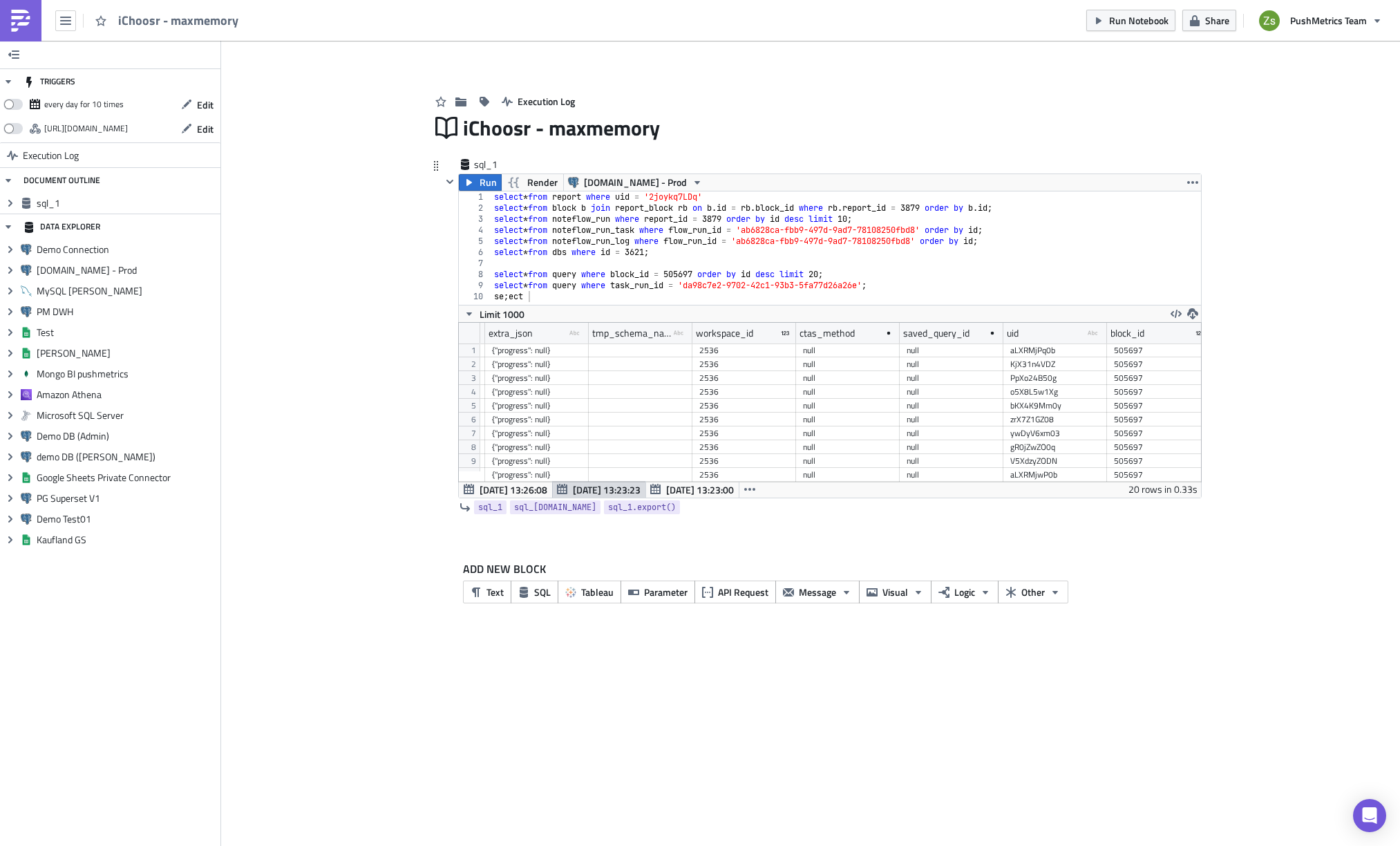
scroll to position [0, 2602]
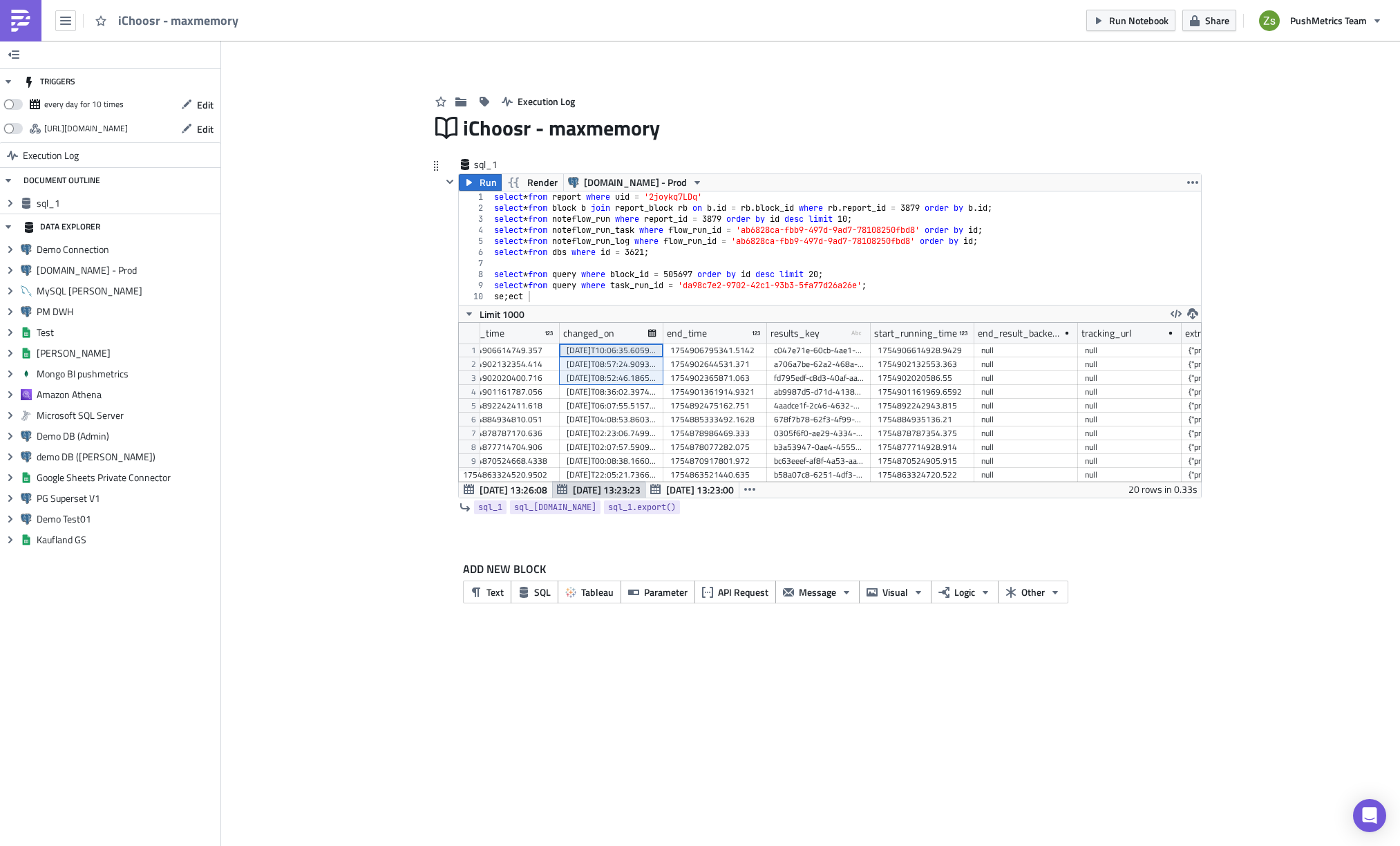
click at [940, 290] on div "select * from report where uid = '2joykq7LDq' select * from block b join report…" at bounding box center [846, 259] width 710 height 135
type textarea "se;ect"
type textarea "select * from query where"
